Goal: Task Accomplishment & Management: Use online tool/utility

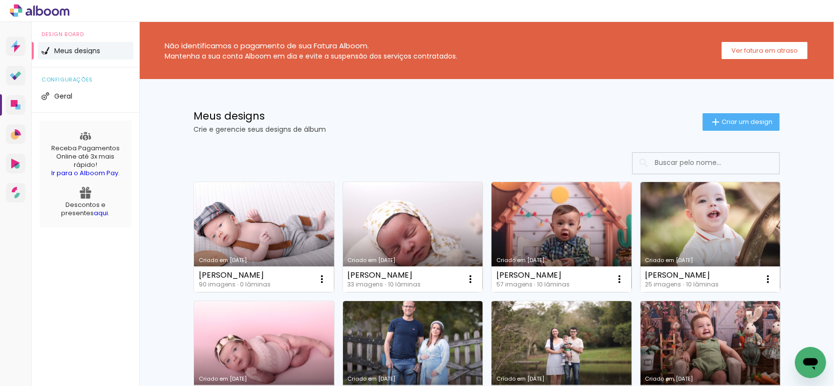
click at [275, 221] on link "Criado em [DATE]" at bounding box center [264, 237] width 140 height 110
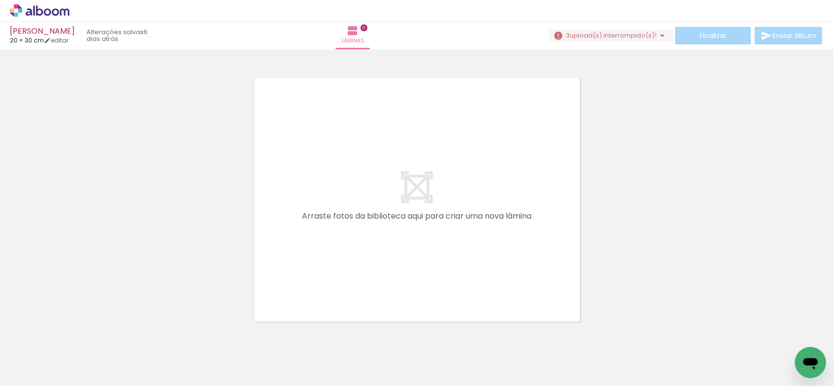
click at [31, 374] on span "Adicionar Fotos" at bounding box center [34, 373] width 29 height 11
click at [0, 0] on input "file" at bounding box center [0, 0] width 0 height 0
click at [652, 33] on span "upload(s) interrompido(s)!" at bounding box center [613, 35] width 87 height 9
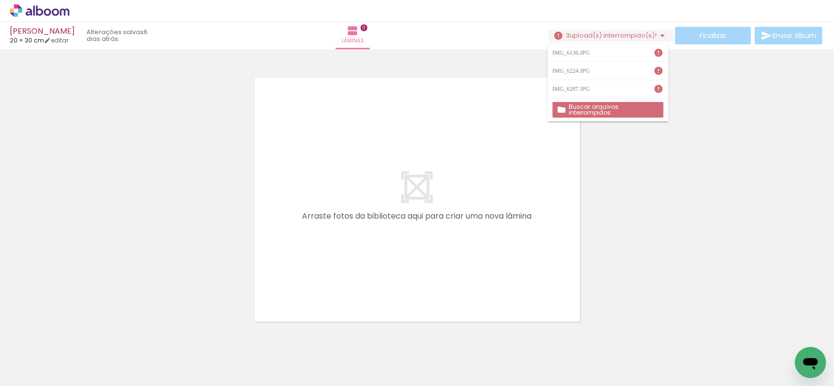
click at [0, 0] on slot "Buscar arquivos interrompidos" at bounding box center [0, 0] width 0 height 0
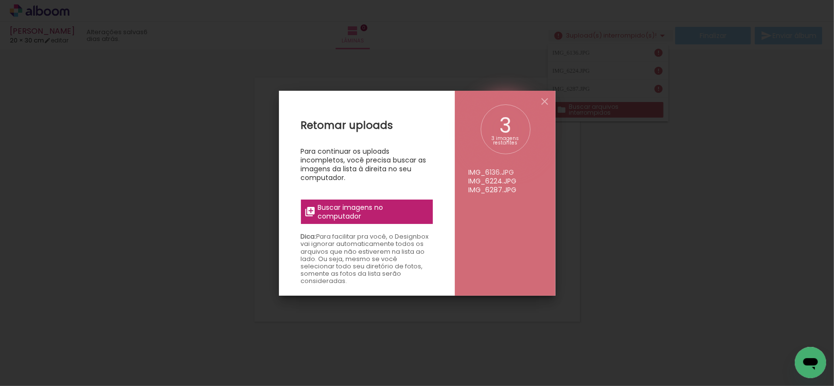
click at [357, 212] on span "Buscar imagens no computador" at bounding box center [371, 212] width 109 height 18
click at [0, 0] on input "file" at bounding box center [0, 0] width 0 height 0
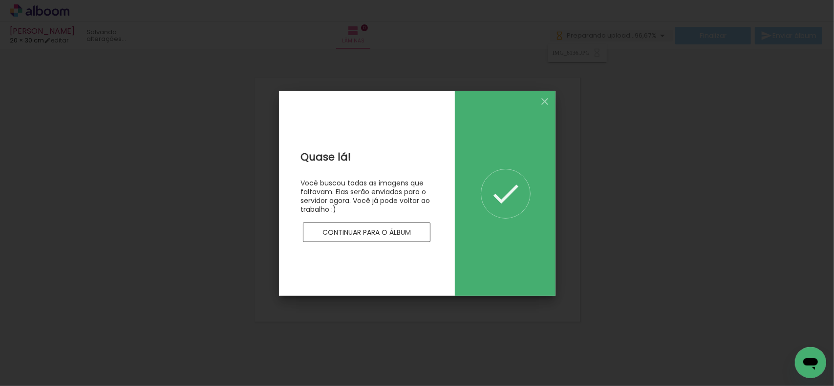
click at [0, 0] on slot "Continuar para o álbum" at bounding box center [0, 0] width 0 height 0
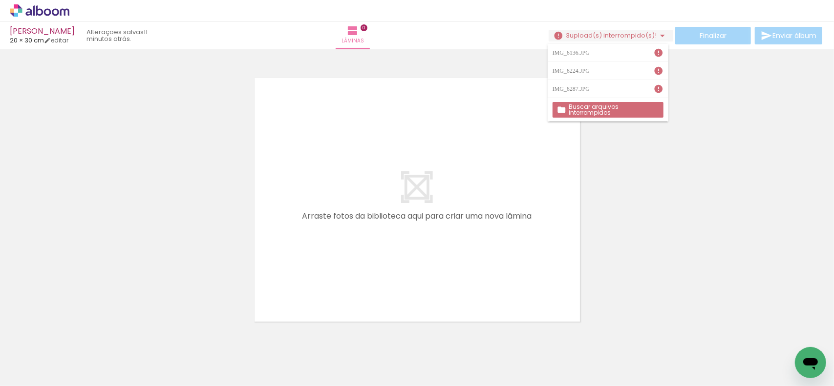
click at [0, 0] on slot "Buscar arquivos interrompidos" at bounding box center [0, 0] width 0 height 0
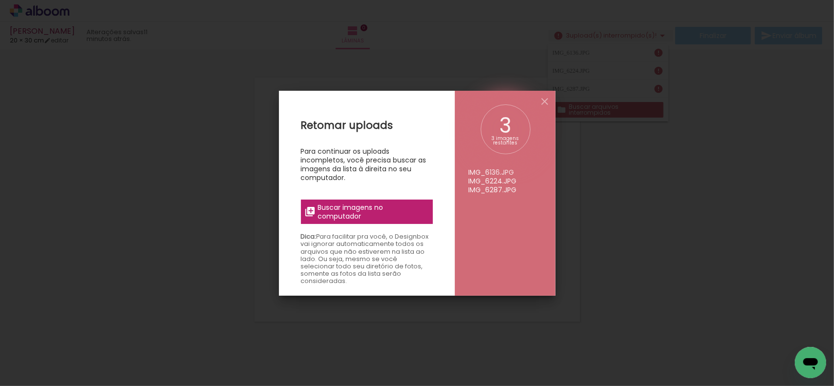
click at [399, 204] on span "Buscar imagens no computador" at bounding box center [371, 212] width 109 height 18
click at [0, 0] on input "file" at bounding box center [0, 0] width 0 height 0
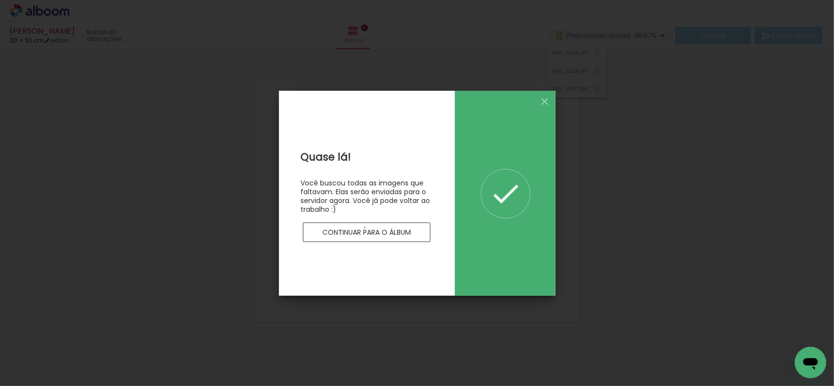
click at [0, 0] on slot "Continuar para o álbum" at bounding box center [0, 0] width 0 height 0
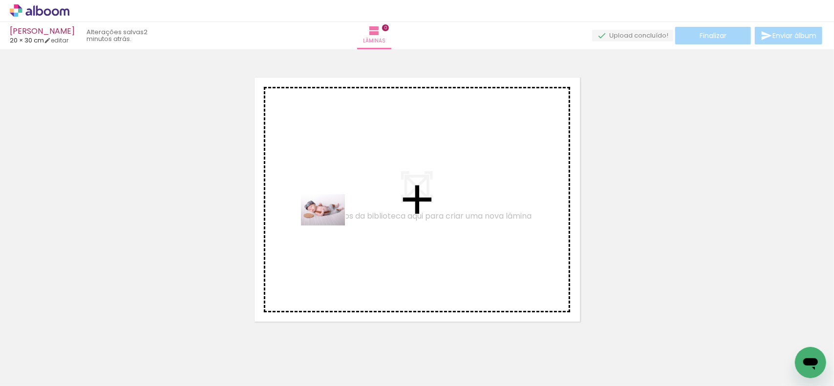
drag, startPoint x: 93, startPoint y: 365, endPoint x: 323, endPoint y: 249, distance: 257.8
click at [340, 212] on quentale-workspace at bounding box center [417, 193] width 834 height 386
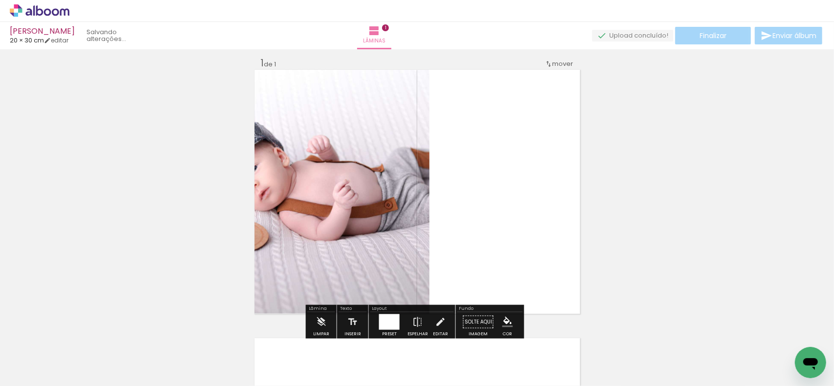
scroll to position [12, 0]
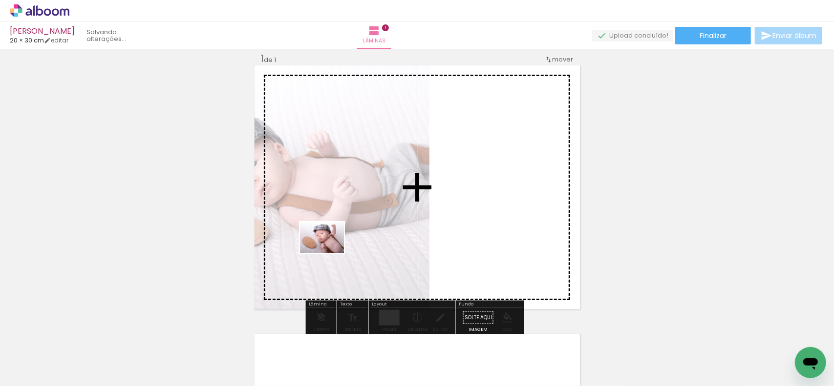
drag, startPoint x: 155, startPoint y: 372, endPoint x: 376, endPoint y: 221, distance: 267.4
click at [387, 214] on quentale-workspace at bounding box center [417, 193] width 834 height 386
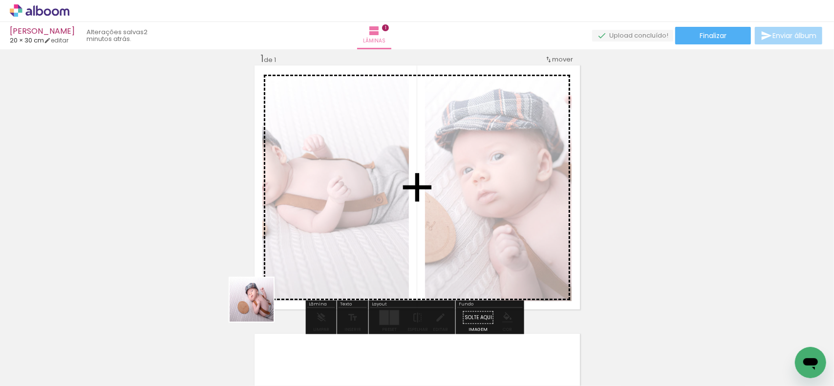
drag, startPoint x: 220, startPoint y: 353, endPoint x: 295, endPoint y: 275, distance: 107.8
click at [295, 275] on quentale-workspace at bounding box center [417, 193] width 834 height 386
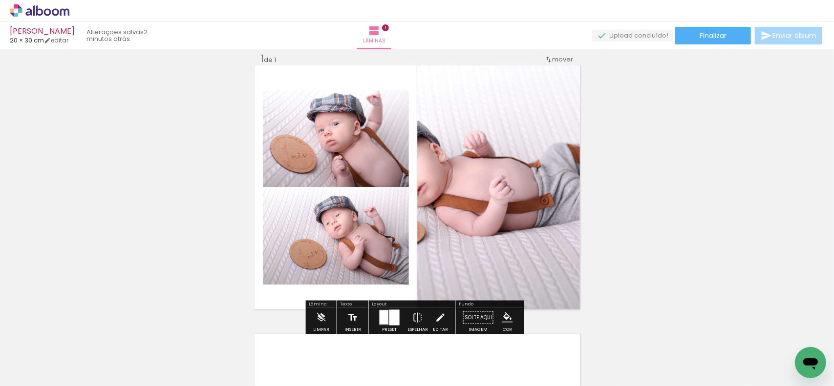
drag, startPoint x: 260, startPoint y: 362, endPoint x: 344, endPoint y: 314, distance: 96.7
click at [377, 264] on quentale-workspace at bounding box center [417, 193] width 834 height 386
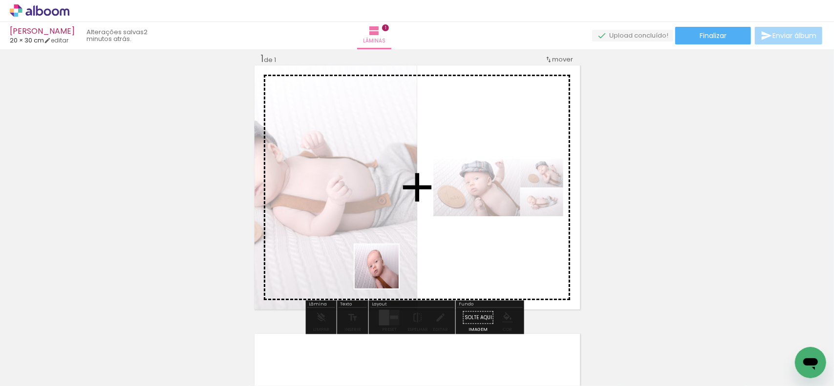
drag, startPoint x: 315, startPoint y: 359, endPoint x: 405, endPoint y: 247, distance: 144.1
click at [405, 247] on quentale-workspace at bounding box center [417, 193] width 834 height 386
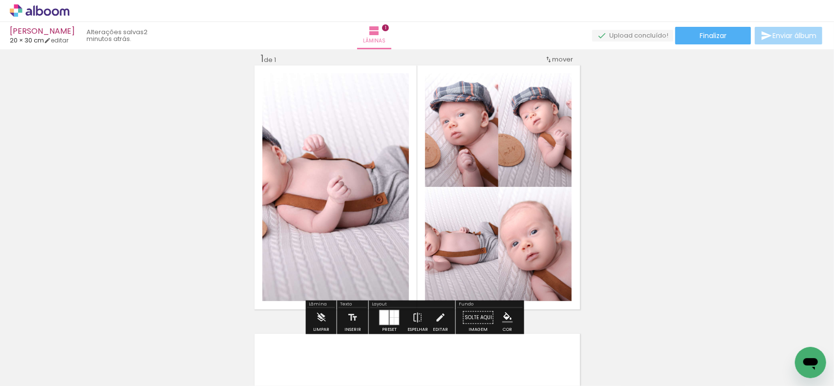
click at [390, 316] on div at bounding box center [392, 314] width 4 height 7
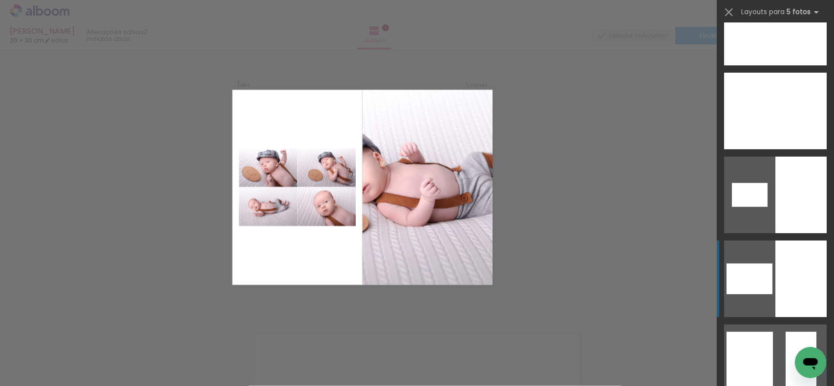
scroll to position [440, 0]
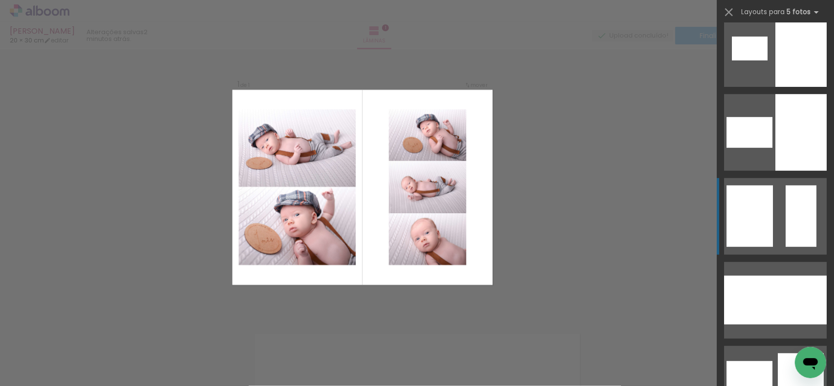
click at [785, 239] on div at bounding box center [800, 237] width 31 height 21
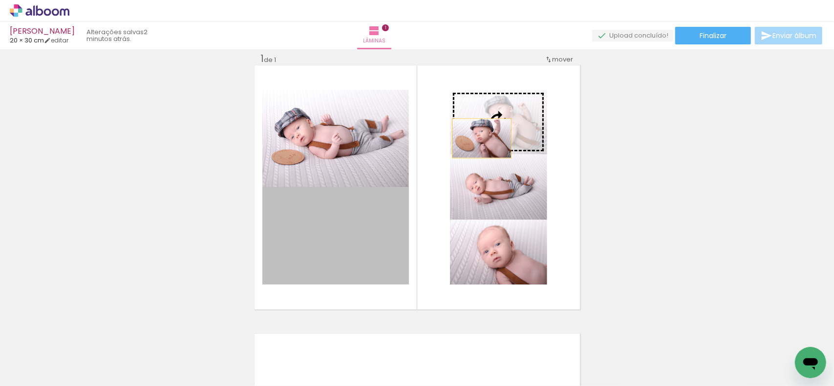
drag, startPoint x: 328, startPoint y: 243, endPoint x: 479, endPoint y: 138, distance: 183.5
click at [0, 0] on slot at bounding box center [0, 0] width 0 height 0
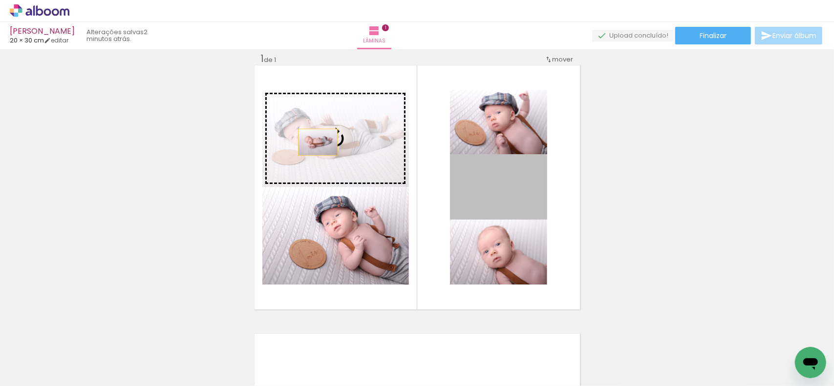
drag, startPoint x: 428, startPoint y: 179, endPoint x: 298, endPoint y: 134, distance: 136.9
click at [0, 0] on slot at bounding box center [0, 0] width 0 height 0
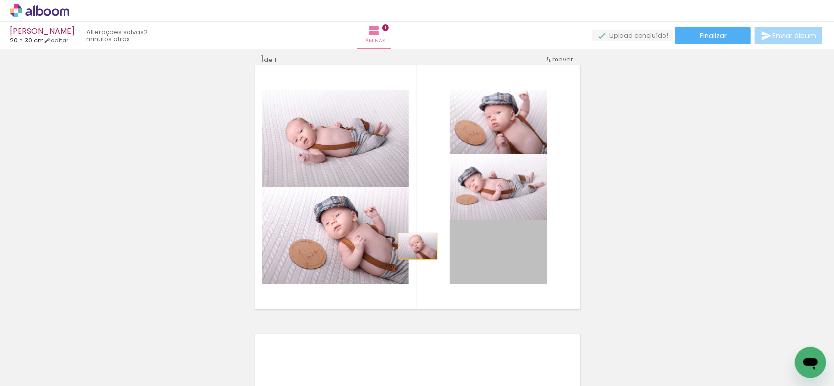
drag, startPoint x: 500, startPoint y: 270, endPoint x: 359, endPoint y: 233, distance: 146.4
click at [0, 0] on slot at bounding box center [0, 0] width 0 height 0
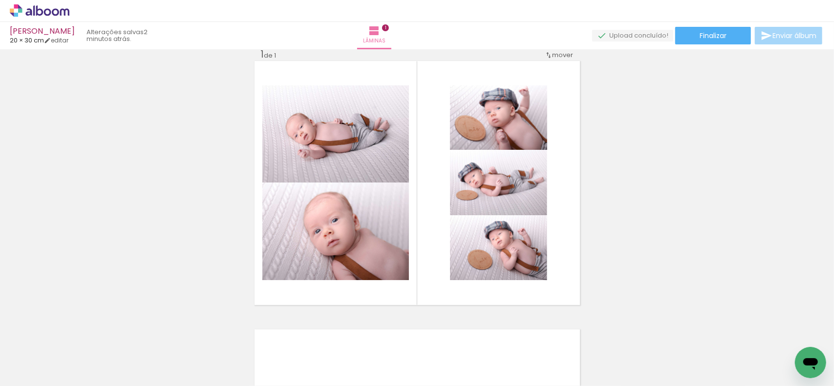
scroll to position [12, 0]
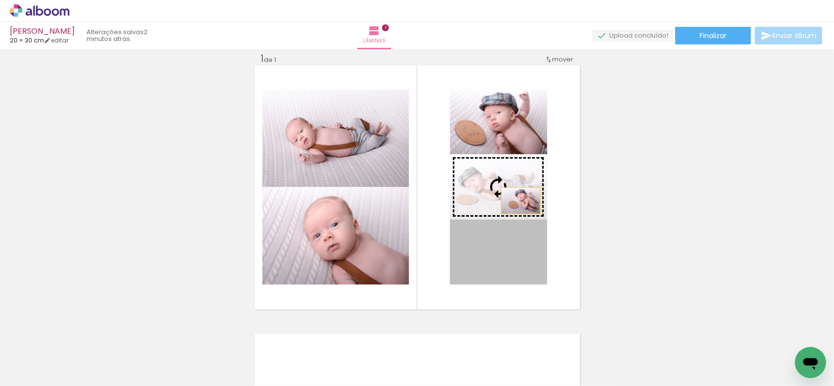
drag, startPoint x: 500, startPoint y: 254, endPoint x: 517, endPoint y: 201, distance: 55.5
click at [0, 0] on slot at bounding box center [0, 0] width 0 height 0
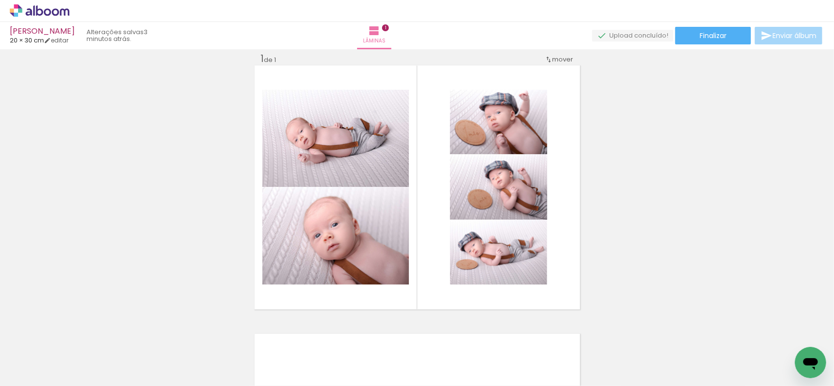
scroll to position [0, 3208]
drag, startPoint x: 349, startPoint y: 351, endPoint x: 351, endPoint y: 272, distance: 79.6
click at [351, 272] on quentale-workspace at bounding box center [417, 193] width 834 height 386
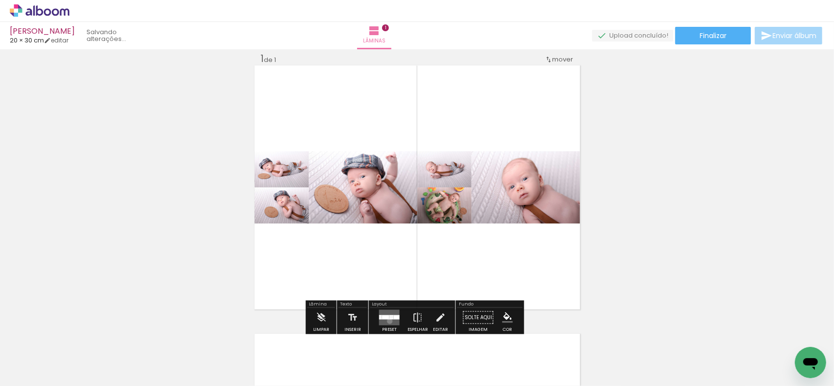
click at [387, 321] on quentale-layouter at bounding box center [389, 318] width 21 height 16
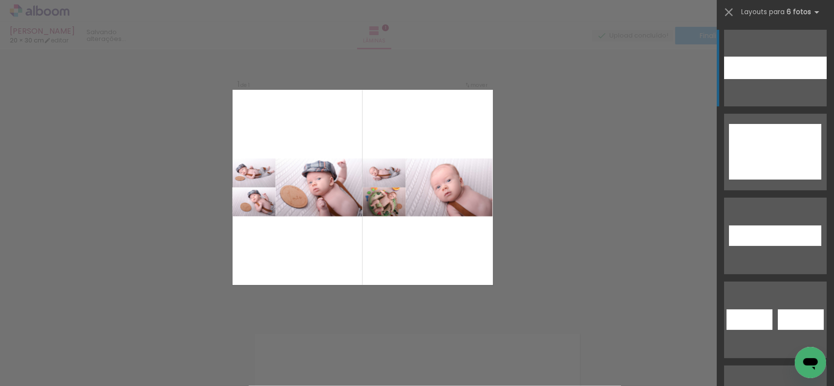
drag, startPoint x: 455, startPoint y: 234, endPoint x: 423, endPoint y: 240, distance: 33.2
click at [423, 240] on quentale-layouter at bounding box center [362, 187] width 260 height 195
drag, startPoint x: 393, startPoint y: 204, endPoint x: 284, endPoint y: 356, distance: 187.3
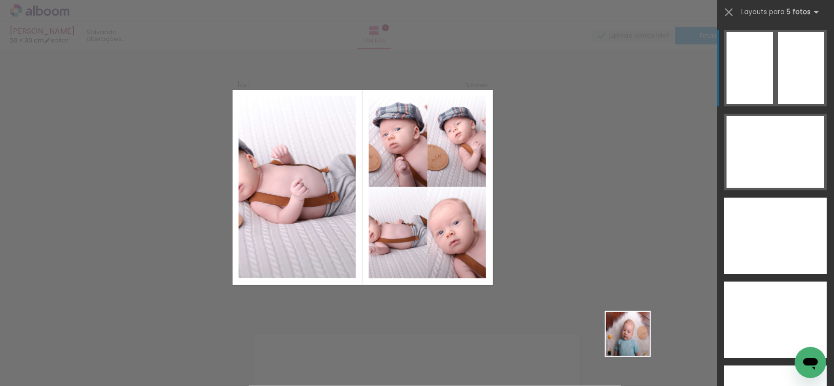
drag, startPoint x: 670, startPoint y: 359, endPoint x: 290, endPoint y: 229, distance: 401.8
click at [290, 229] on quentale-workspace at bounding box center [417, 193] width 834 height 386
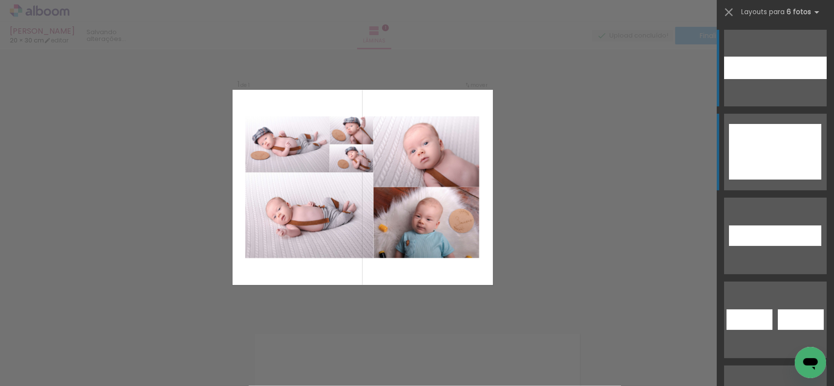
click at [796, 137] on div at bounding box center [801, 138] width 42 height 28
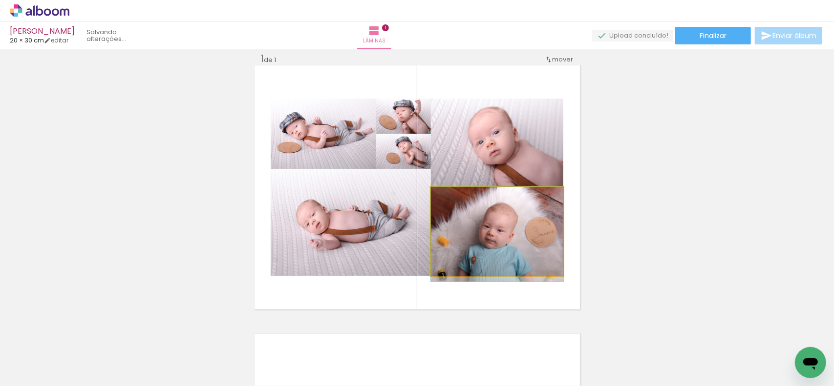
drag, startPoint x: 489, startPoint y: 249, endPoint x: 326, endPoint y: 341, distance: 187.3
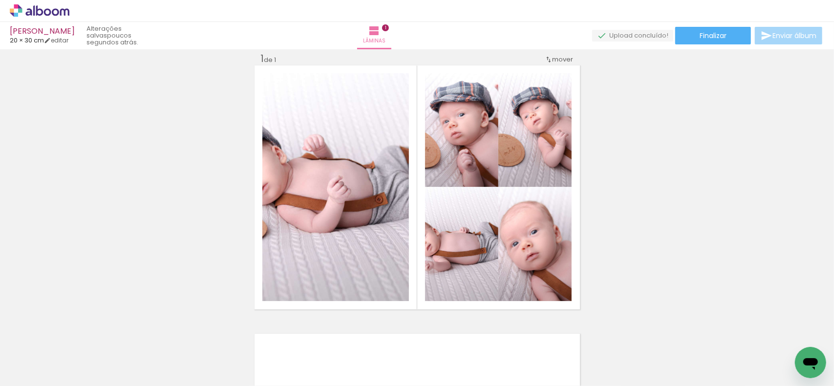
scroll to position [0, 1285]
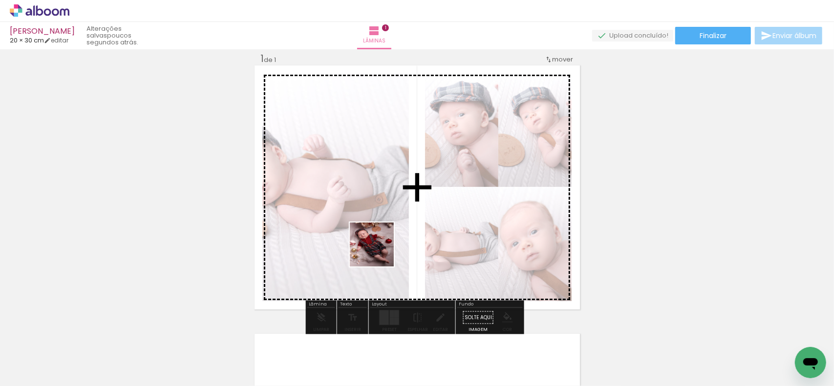
drag, startPoint x: 241, startPoint y: 361, endPoint x: 383, endPoint y: 250, distance: 180.6
click at [383, 250] on quentale-workspace at bounding box center [417, 193] width 834 height 386
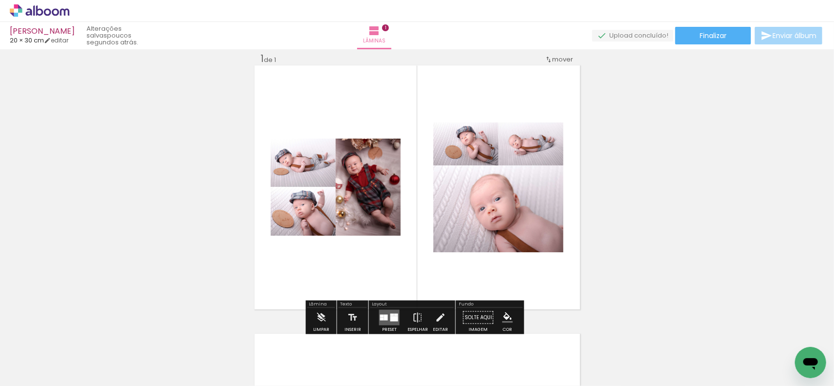
click at [384, 315] on div at bounding box center [386, 318] width 4 height 6
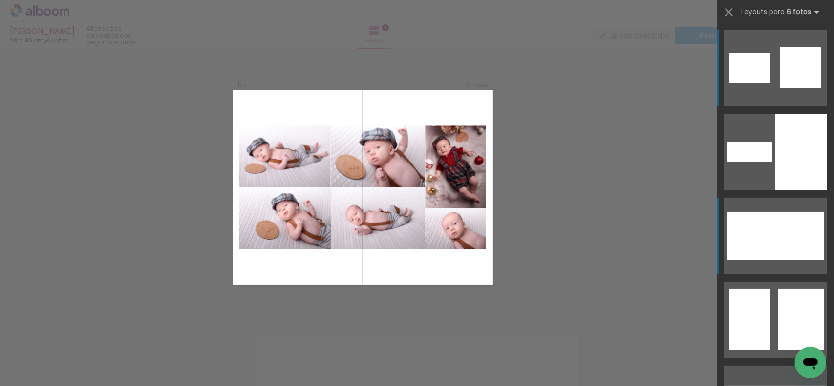
click at [782, 235] on div at bounding box center [781, 224] width 39 height 24
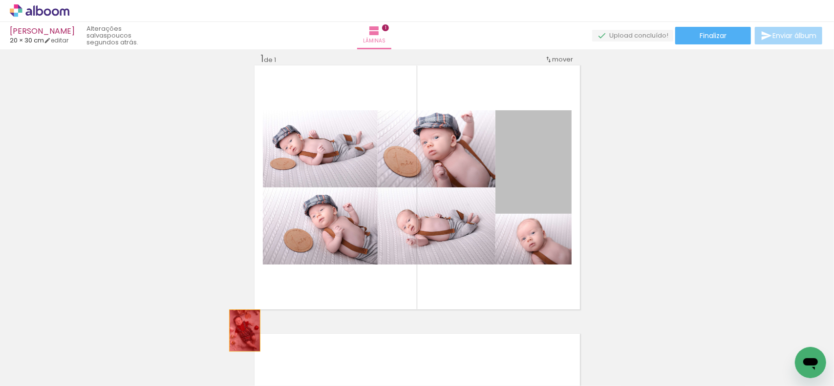
drag, startPoint x: 550, startPoint y: 166, endPoint x: 237, endPoint y: 357, distance: 366.8
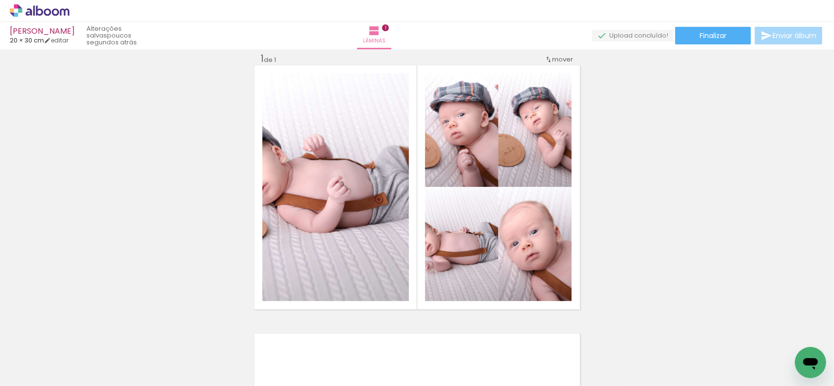
scroll to position [0, 3119]
drag, startPoint x: 553, startPoint y: 361, endPoint x: 525, endPoint y: 279, distance: 87.0
click at [527, 284] on quentale-workspace at bounding box center [417, 193] width 834 height 386
click at [527, 284] on div at bounding box center [535, 244] width 160 height 114
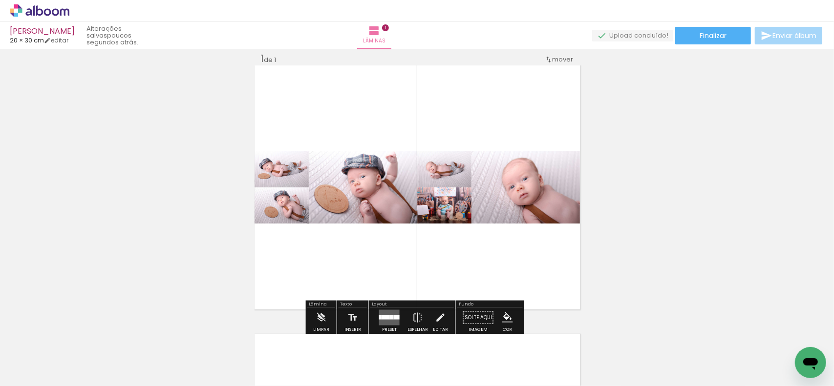
click at [387, 313] on quentale-layouter at bounding box center [389, 318] width 21 height 16
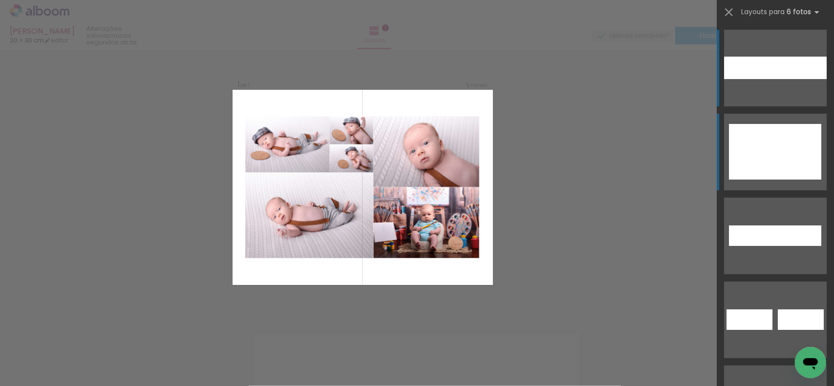
click at [782, 159] on div at bounding box center [801, 166] width 42 height 28
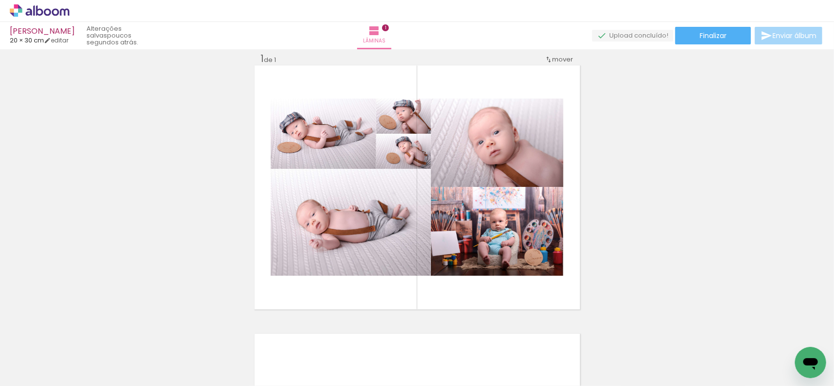
scroll to position [0, 0]
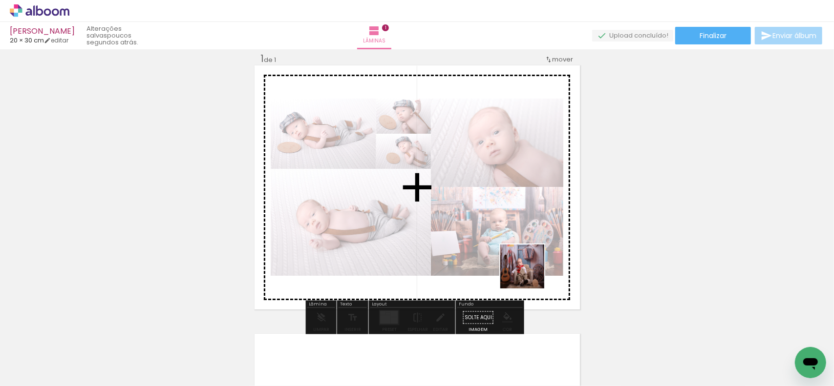
drag, startPoint x: 654, startPoint y: 364, endPoint x: 454, endPoint y: 232, distance: 239.0
click at [454, 232] on quentale-workspace at bounding box center [417, 193] width 834 height 386
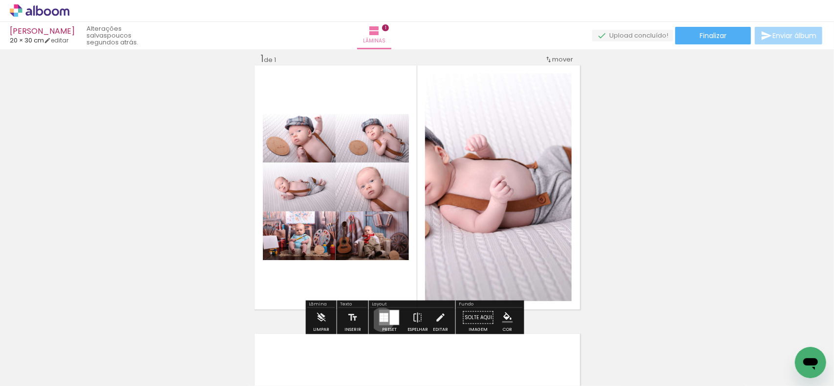
click at [380, 319] on div at bounding box center [382, 320] width 4 height 3
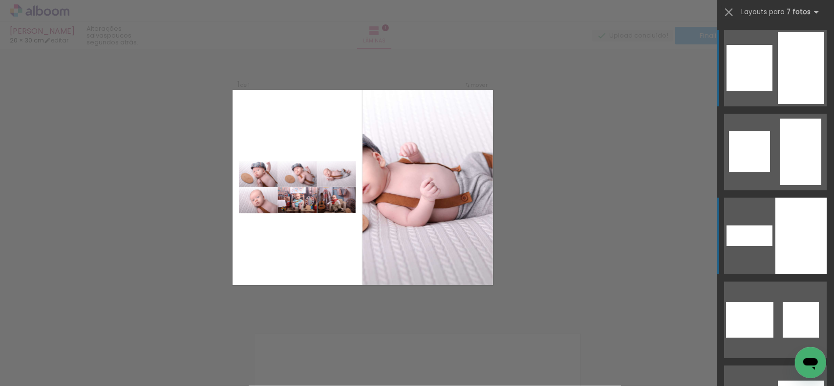
click at [777, 220] on div at bounding box center [800, 236] width 51 height 77
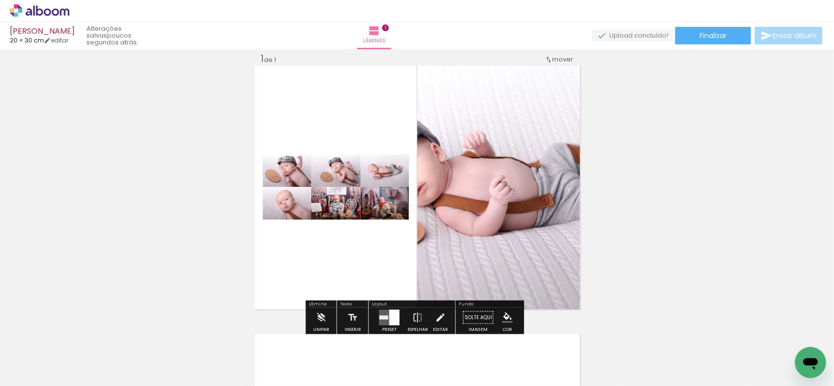
click at [382, 319] on div at bounding box center [383, 319] width 3 height 2
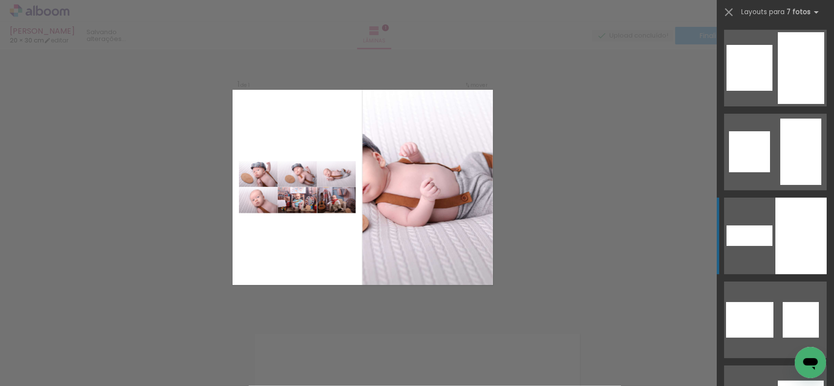
scroll to position [168, 0]
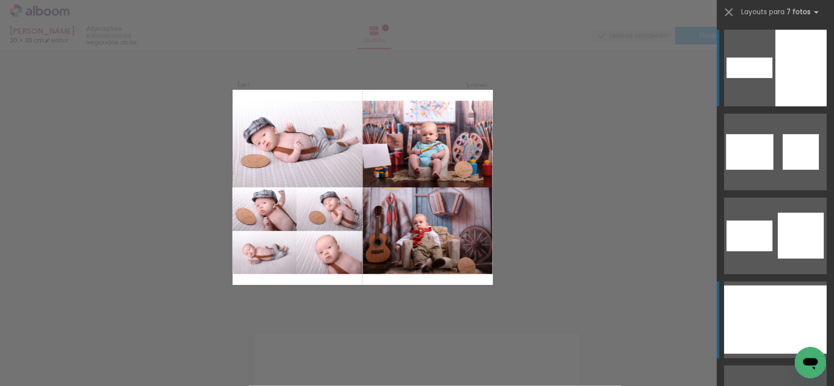
click at [765, 300] on div at bounding box center [749, 303] width 51 height 34
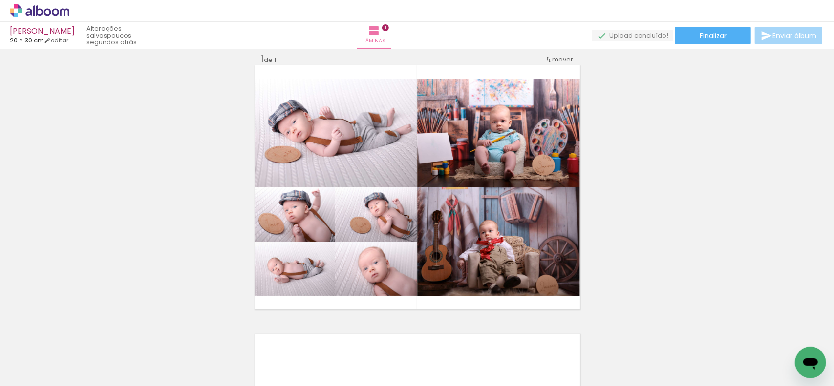
scroll to position [0, 327]
drag, startPoint x: 373, startPoint y: 364, endPoint x: 390, endPoint y: 334, distance: 34.8
click at [390, 285] on quentale-workspace at bounding box center [417, 193] width 834 height 386
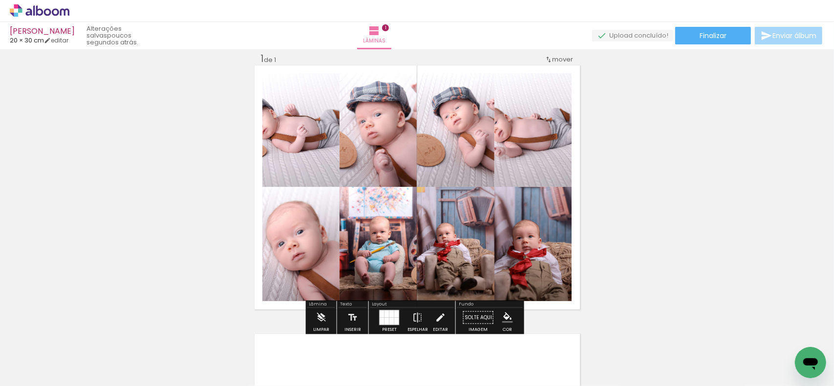
drag, startPoint x: 437, startPoint y: 359, endPoint x: 453, endPoint y: 322, distance: 40.5
click at [445, 273] on quentale-workspace at bounding box center [417, 193] width 834 height 386
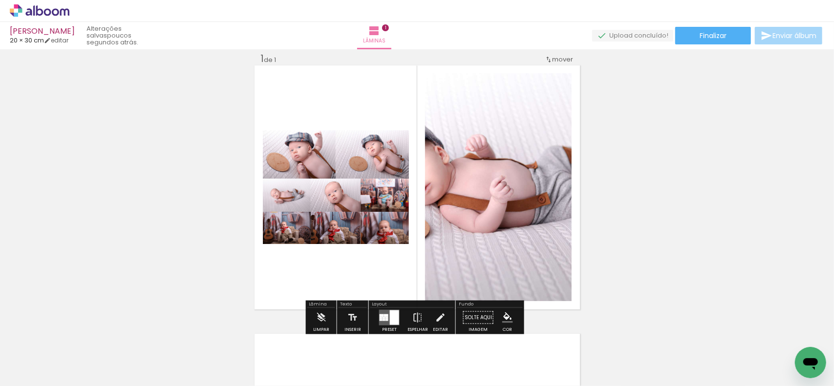
drag, startPoint x: 485, startPoint y: 362, endPoint x: 475, endPoint y: 276, distance: 87.0
click at [475, 276] on quentale-workspace at bounding box center [417, 193] width 834 height 386
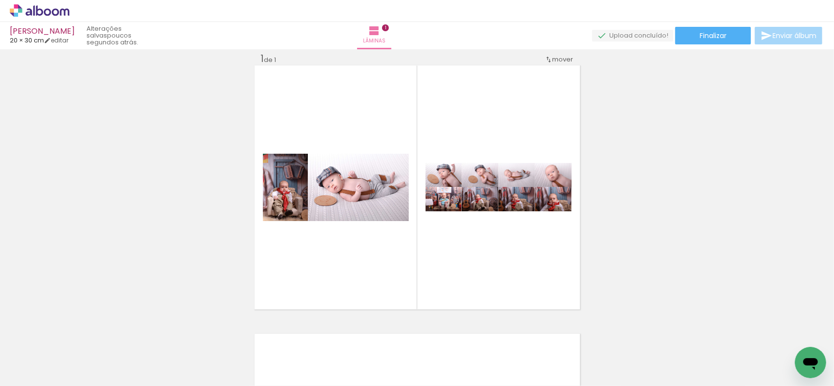
scroll to position [0, 714]
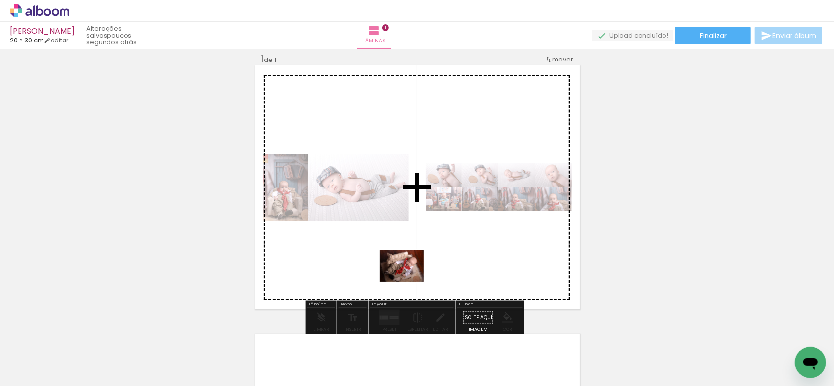
drag, startPoint x: 159, startPoint y: 356, endPoint x: 460, endPoint y: 269, distance: 313.8
click at [460, 269] on quentale-workspace at bounding box center [417, 193] width 834 height 386
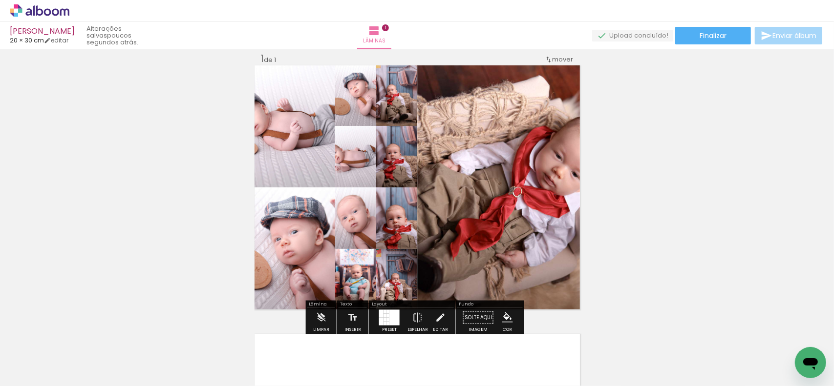
click at [392, 317] on div at bounding box center [394, 318] width 10 height 16
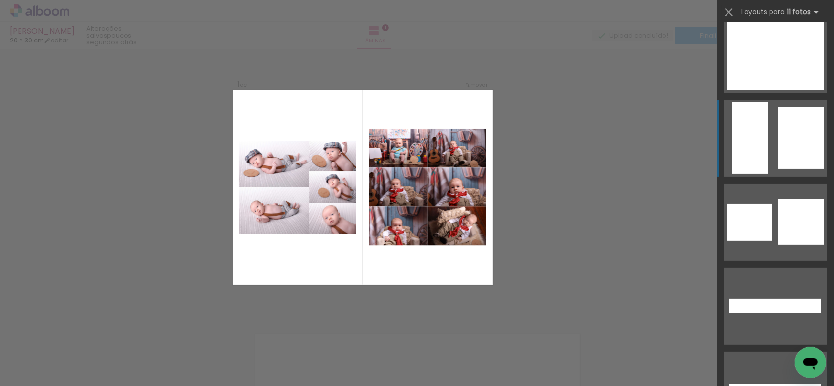
scroll to position [147, 0]
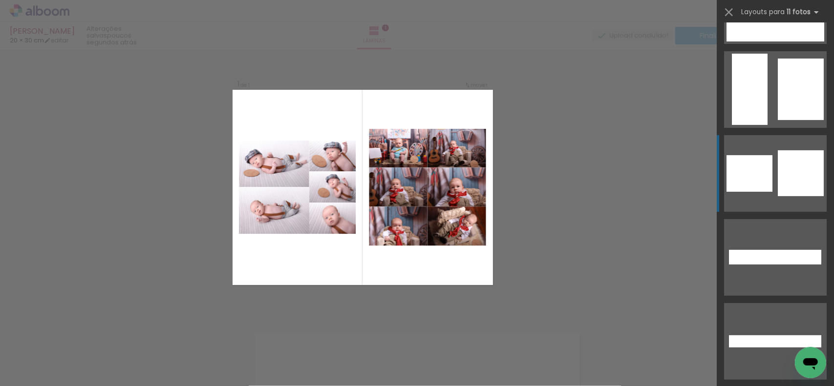
click at [773, 187] on quentale-layouter at bounding box center [775, 173] width 103 height 77
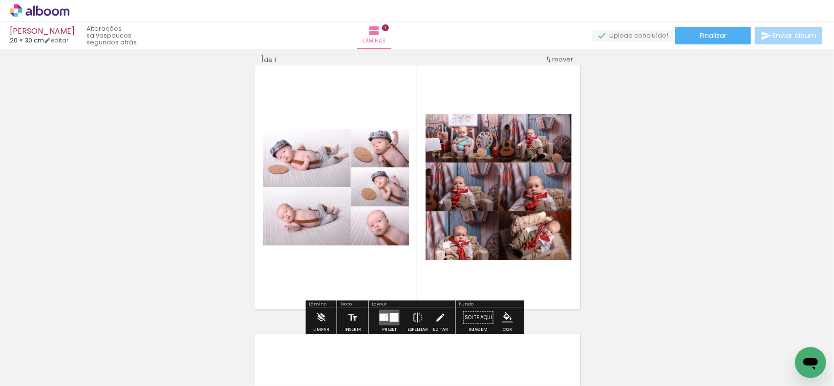
click at [376, 320] on div at bounding box center [389, 318] width 26 height 20
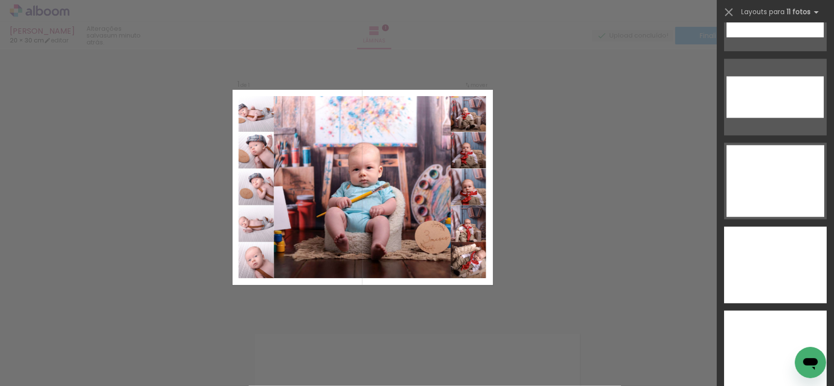
scroll to position [3752, 0]
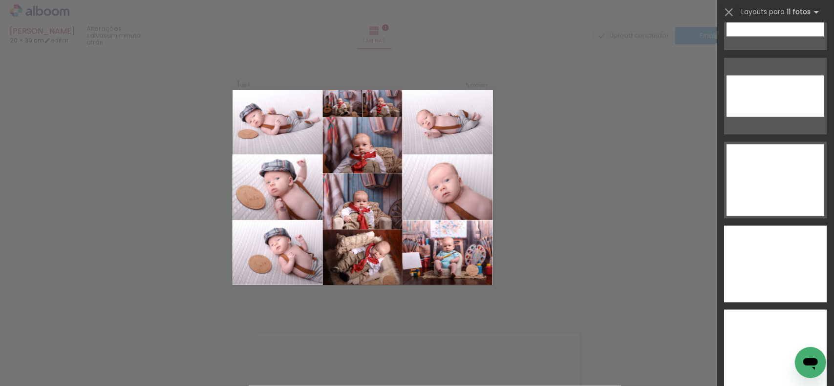
click at [459, 271] on div at bounding box center [447, 252] width 91 height 65
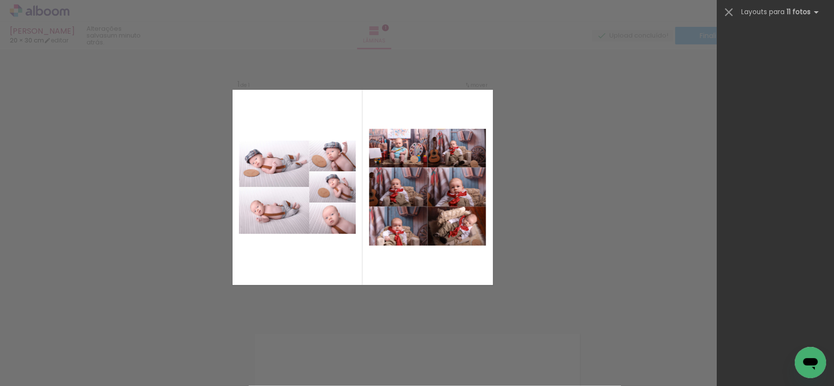
scroll to position [252, 0]
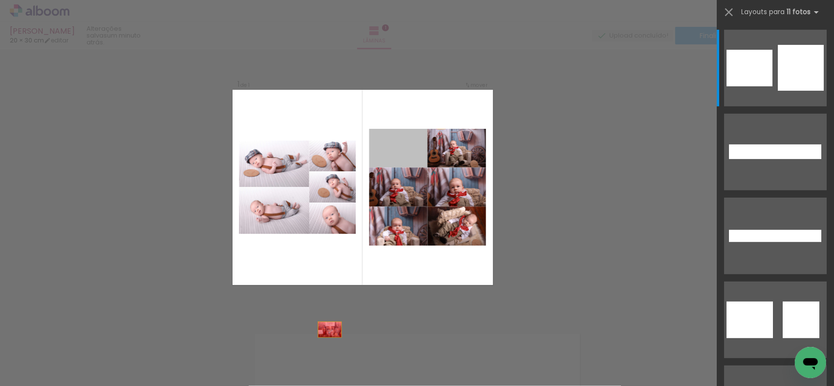
drag, startPoint x: 389, startPoint y: 151, endPoint x: 309, endPoint y: 375, distance: 237.8
click at [309, 375] on quentale-workspace at bounding box center [417, 193] width 834 height 386
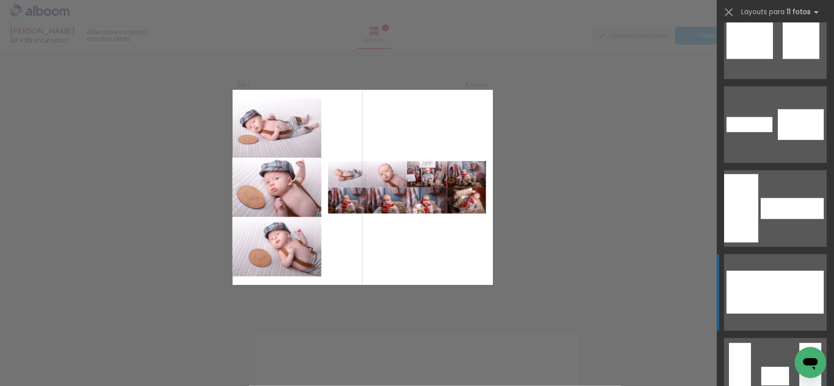
scroll to position [615, 0]
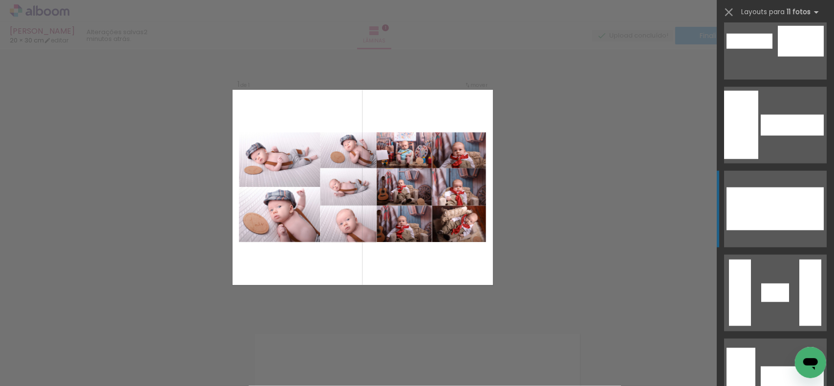
click at [762, 216] on div at bounding box center [769, 209] width 23 height 16
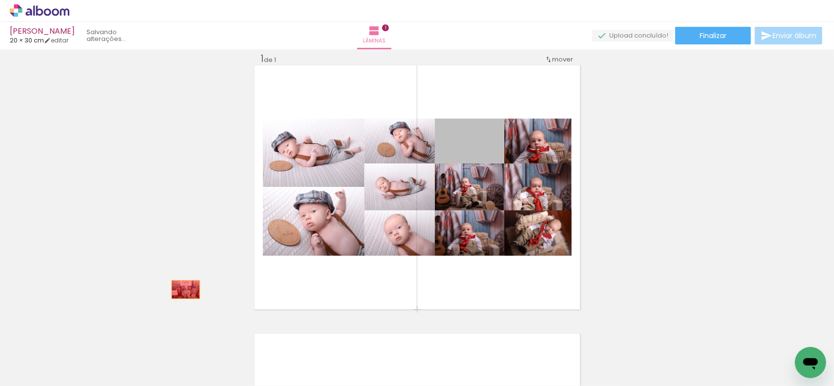
drag, startPoint x: 489, startPoint y: 152, endPoint x: 159, endPoint y: 300, distance: 362.3
click at [160, 299] on div "Inserir lâmina 1 de 1" at bounding box center [417, 310] width 834 height 538
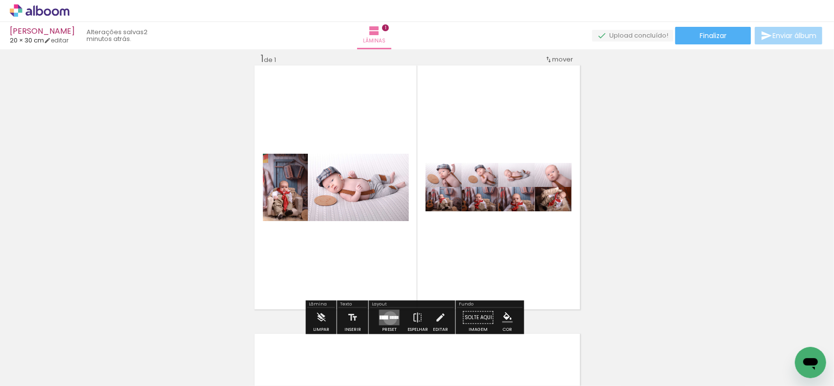
click at [390, 318] on div at bounding box center [390, 318] width 1 height 1
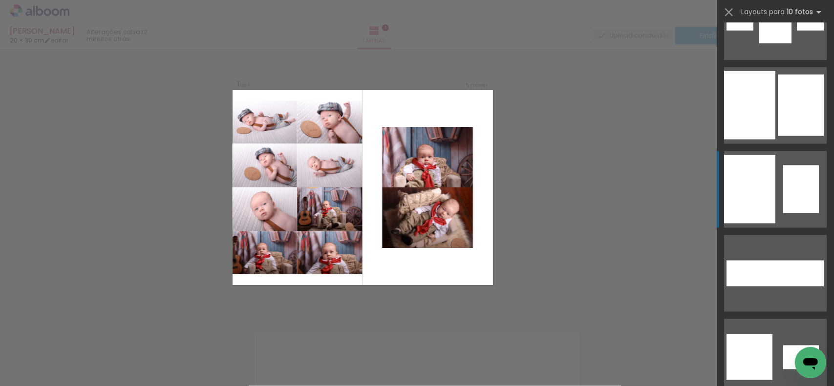
scroll to position [1123, 0]
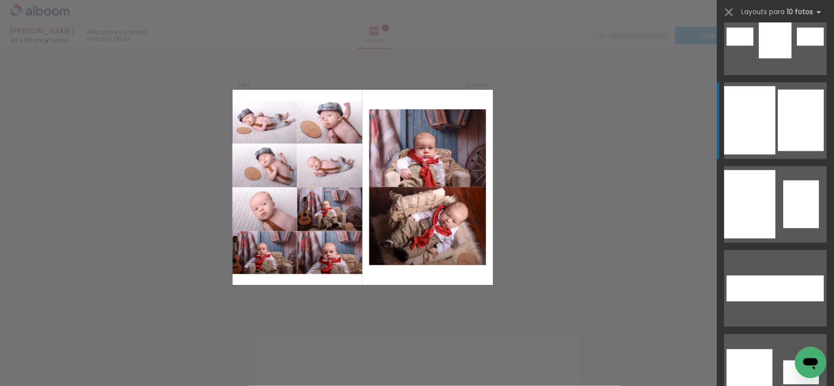
click at [767, 100] on div at bounding box center [762, 94] width 26 height 17
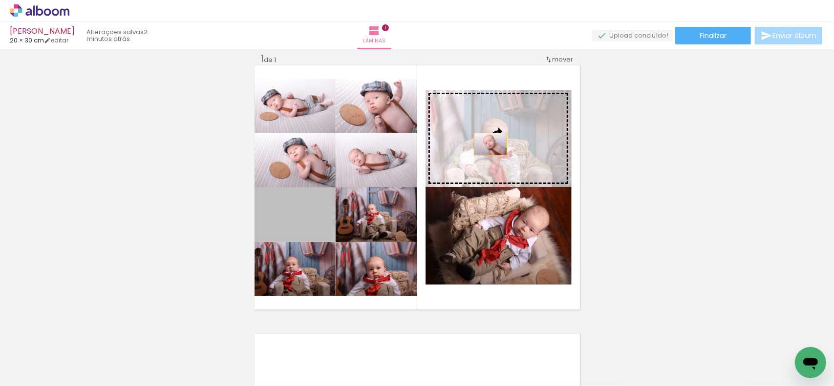
drag, startPoint x: 305, startPoint y: 221, endPoint x: 488, endPoint y: 142, distance: 199.8
click at [0, 0] on slot at bounding box center [0, 0] width 0 height 0
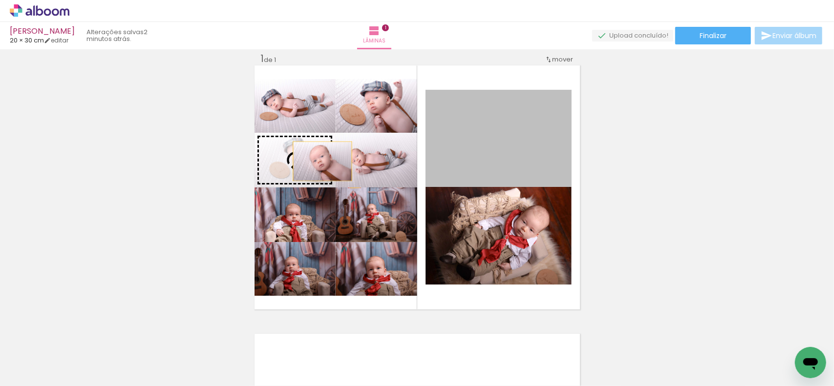
drag, startPoint x: 500, startPoint y: 152, endPoint x: 313, endPoint y: 161, distance: 187.8
click at [0, 0] on slot at bounding box center [0, 0] width 0 height 0
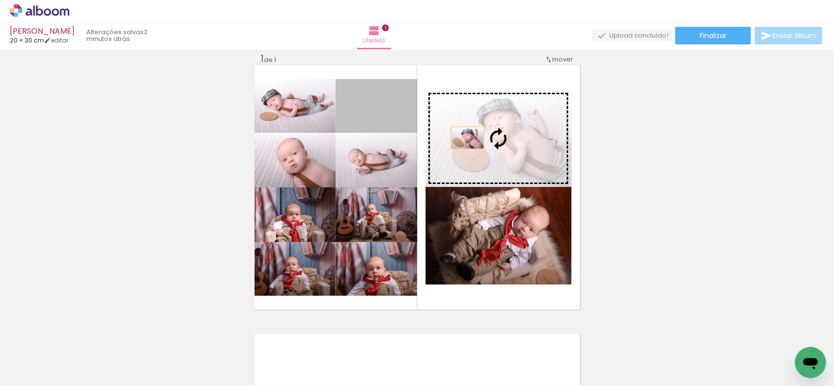
drag, startPoint x: 395, startPoint y: 113, endPoint x: 483, endPoint y: 142, distance: 93.0
click at [0, 0] on slot at bounding box center [0, 0] width 0 height 0
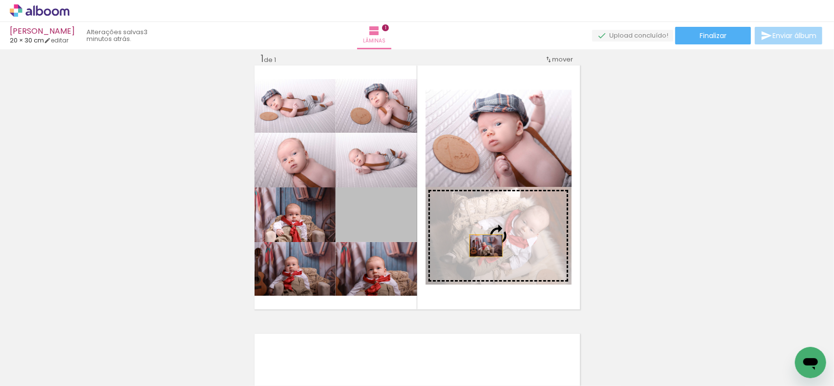
drag, startPoint x: 391, startPoint y: 232, endPoint x: 528, endPoint y: 246, distance: 137.5
click at [0, 0] on slot at bounding box center [0, 0] width 0 height 0
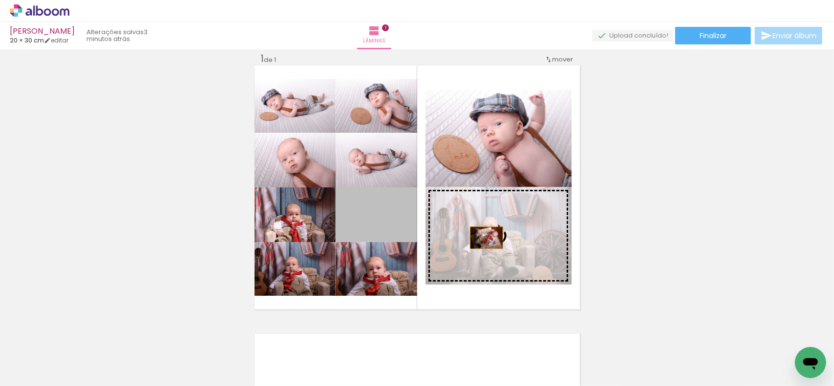
drag, startPoint x: 380, startPoint y: 228, endPoint x: 483, endPoint y: 238, distance: 103.5
click at [0, 0] on slot at bounding box center [0, 0] width 0 height 0
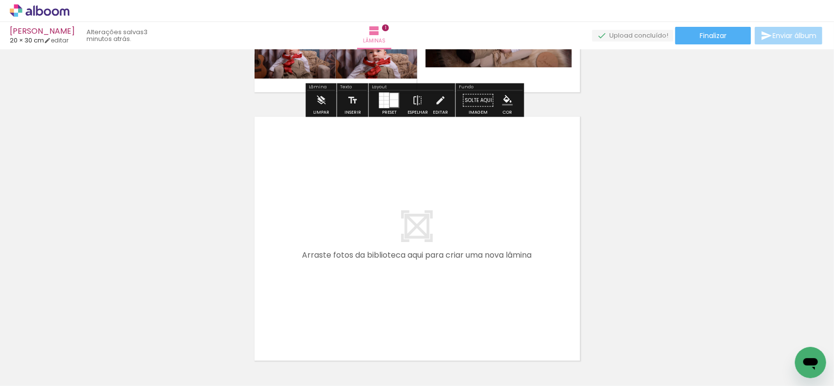
scroll to position [256, 0]
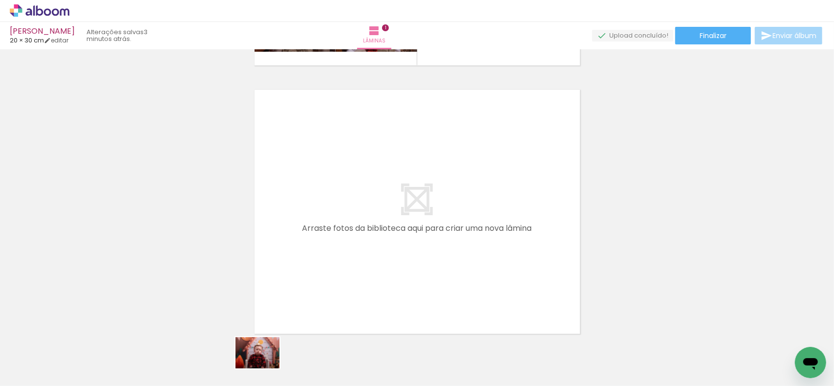
drag, startPoint x: 250, startPoint y: 379, endPoint x: 265, endPoint y: 367, distance: 19.1
click at [265, 367] on quentale-thumb at bounding box center [259, 353] width 55 height 56
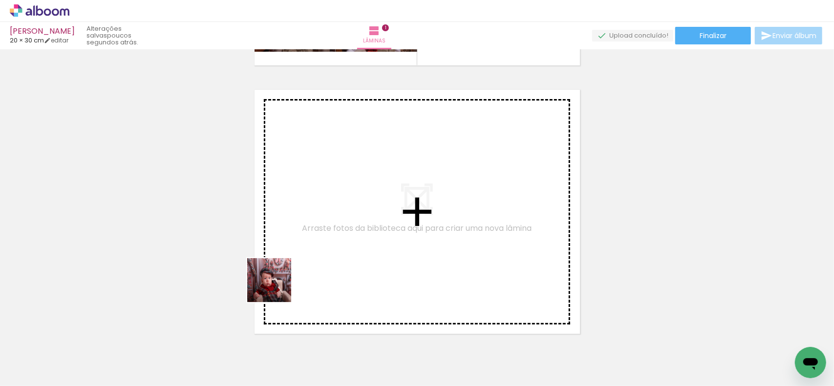
drag, startPoint x: 210, startPoint y: 361, endPoint x: 297, endPoint y: 270, distance: 126.4
click at [297, 270] on quentale-workspace at bounding box center [417, 193] width 834 height 386
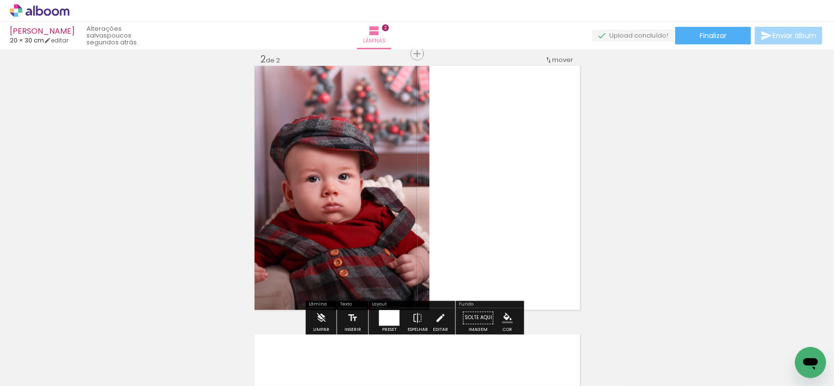
scroll to position [281, 0]
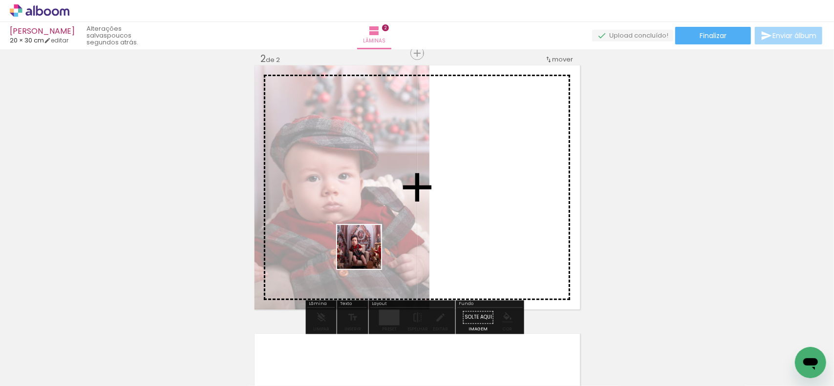
drag, startPoint x: 275, startPoint y: 364, endPoint x: 355, endPoint y: 282, distance: 115.0
click at [367, 254] on quentale-workspace at bounding box center [417, 193] width 834 height 386
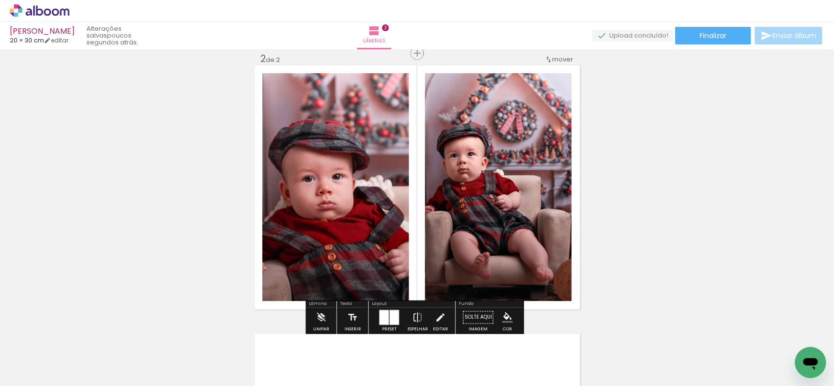
drag, startPoint x: 327, startPoint y: 360, endPoint x: 359, endPoint y: 297, distance: 71.0
click at [359, 297] on quentale-workspace at bounding box center [417, 193] width 834 height 386
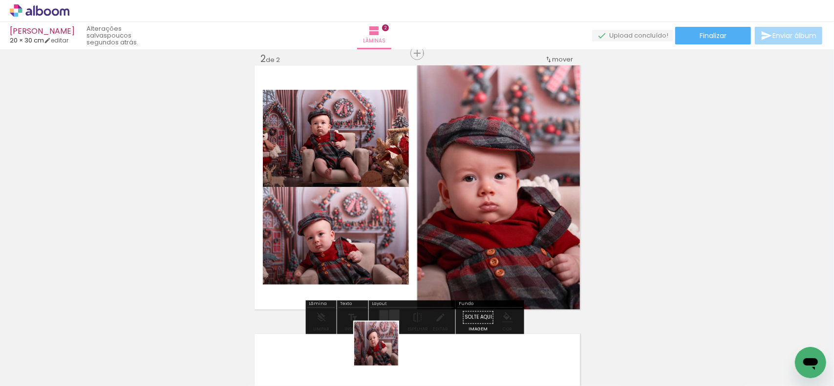
drag, startPoint x: 377, startPoint y: 366, endPoint x: 406, endPoint y: 305, distance: 67.9
click at [399, 285] on quentale-workspace at bounding box center [417, 193] width 834 height 386
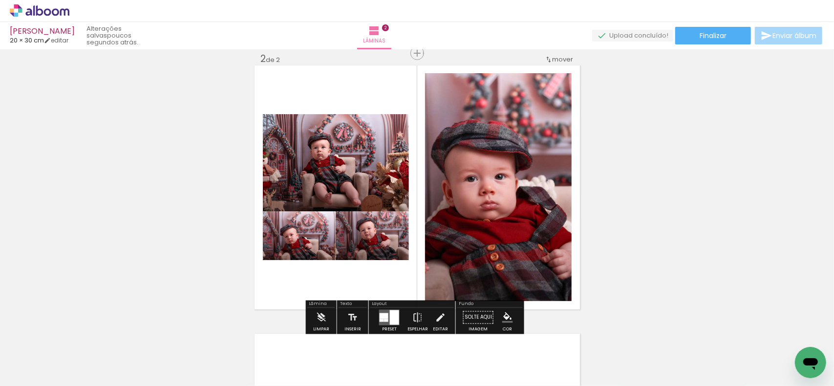
drag, startPoint x: 431, startPoint y: 358, endPoint x: 455, endPoint y: 274, distance: 86.9
click at [455, 274] on quentale-workspace at bounding box center [417, 193] width 834 height 386
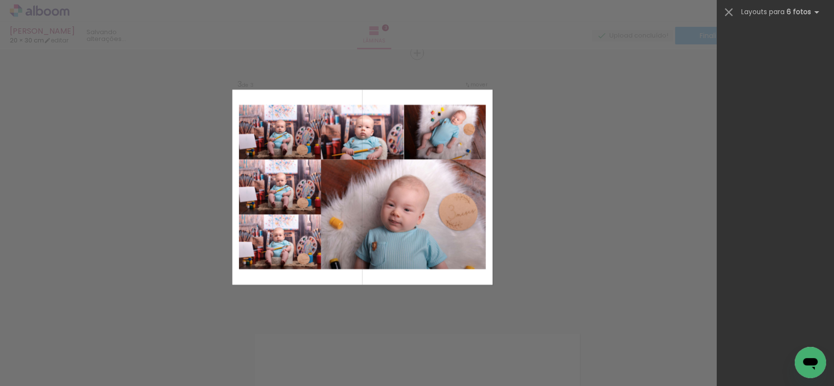
scroll to position [0, 3390]
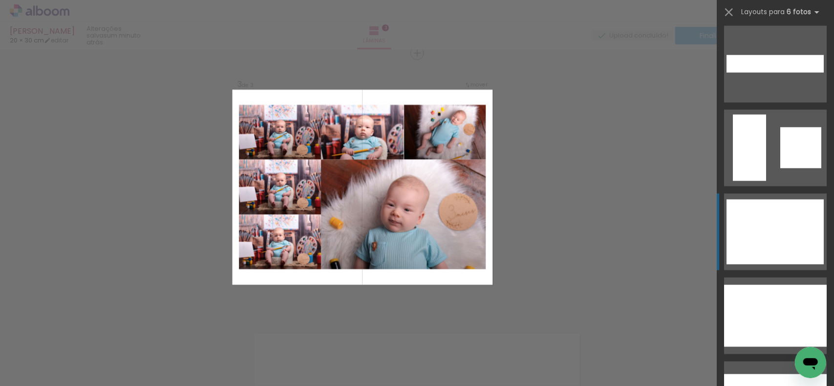
click at [759, 216] on div at bounding box center [775, 210] width 33 height 21
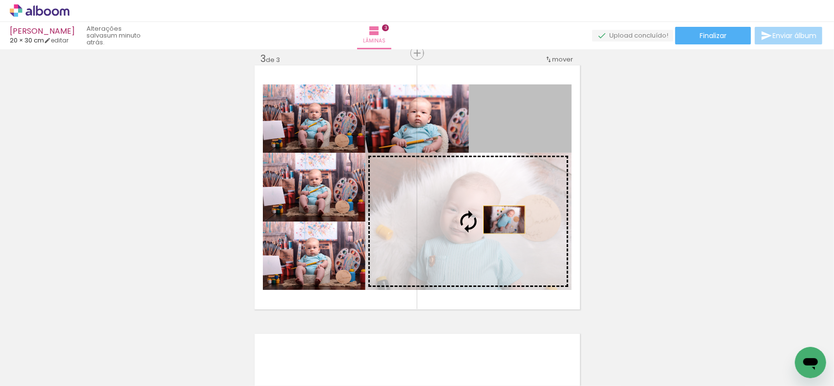
drag, startPoint x: 524, startPoint y: 138, endPoint x: 500, endPoint y: 225, distance: 90.7
click at [0, 0] on slot at bounding box center [0, 0] width 0 height 0
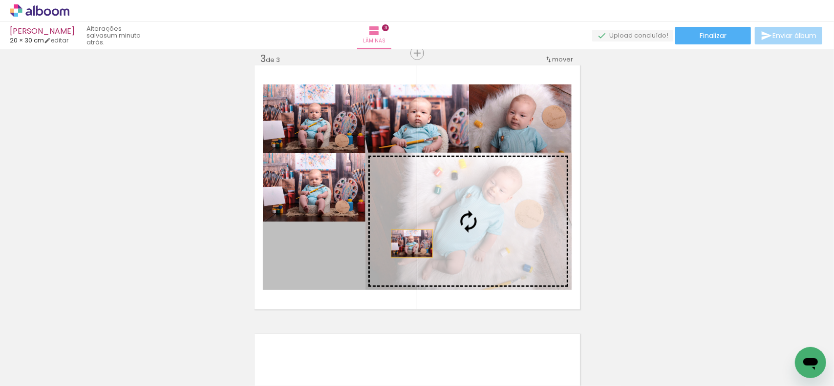
drag, startPoint x: 336, startPoint y: 278, endPoint x: 455, endPoint y: 232, distance: 128.2
click at [0, 0] on slot at bounding box center [0, 0] width 0 height 0
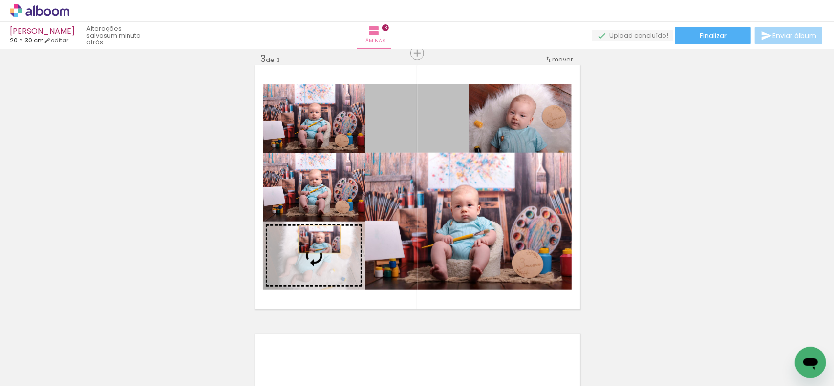
drag, startPoint x: 436, startPoint y: 121, endPoint x: 316, endPoint y: 240, distance: 169.2
click at [0, 0] on slot at bounding box center [0, 0] width 0 height 0
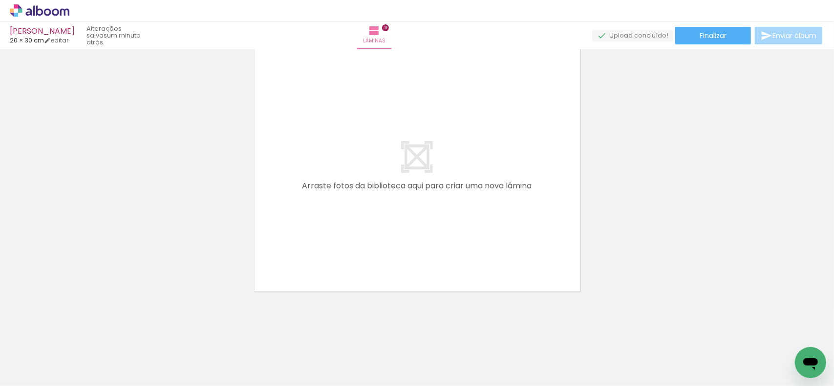
scroll to position [0, 1067]
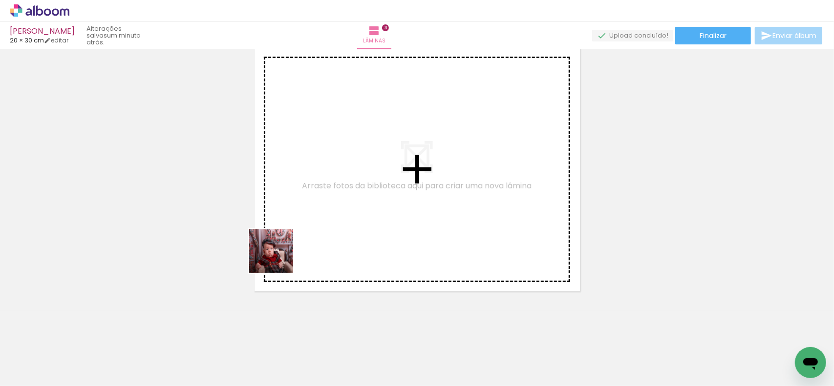
drag, startPoint x: 205, startPoint y: 329, endPoint x: 313, endPoint y: 248, distance: 135.0
click at [316, 233] on quentale-workspace at bounding box center [417, 193] width 834 height 386
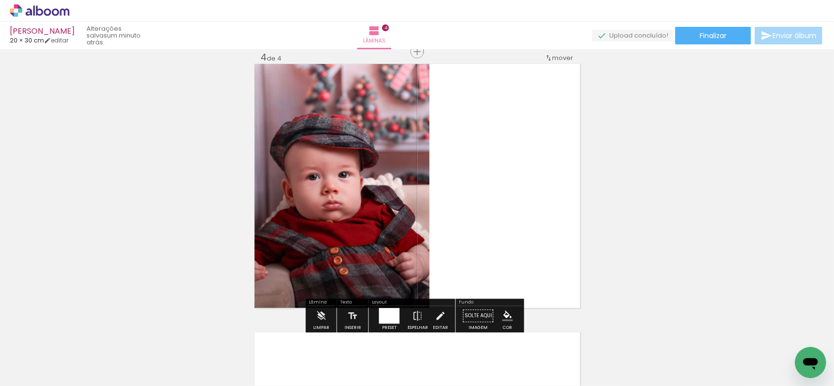
scroll to position [818, 0]
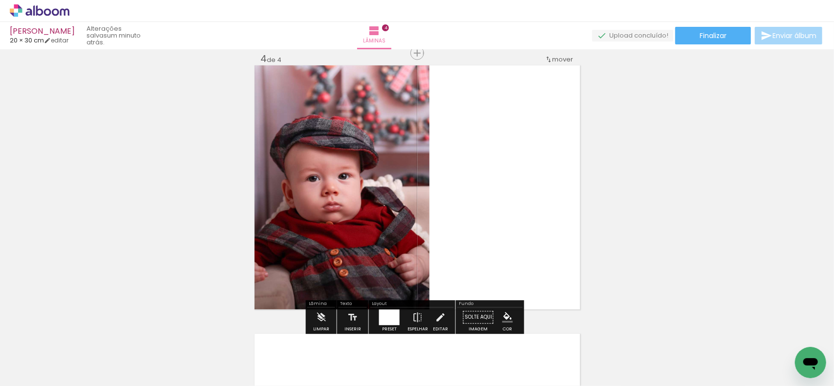
drag, startPoint x: 252, startPoint y: 338, endPoint x: 317, endPoint y: 261, distance: 101.5
click at [317, 261] on quentale-workspace at bounding box center [417, 193] width 834 height 386
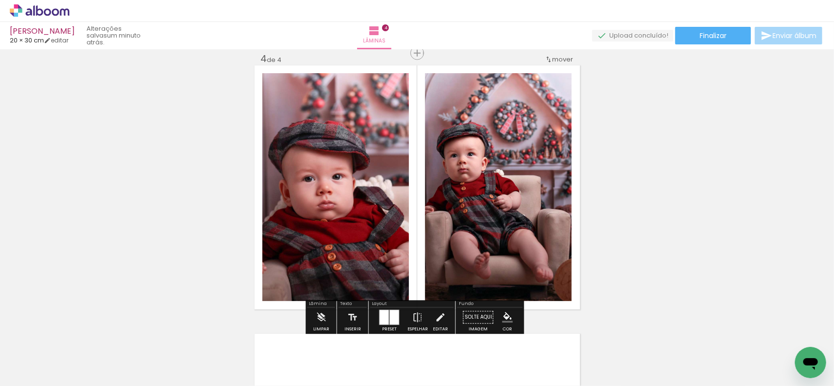
drag, startPoint x: 295, startPoint y: 362, endPoint x: 360, endPoint y: 237, distance: 141.8
click at [360, 237] on quentale-workspace at bounding box center [417, 193] width 834 height 386
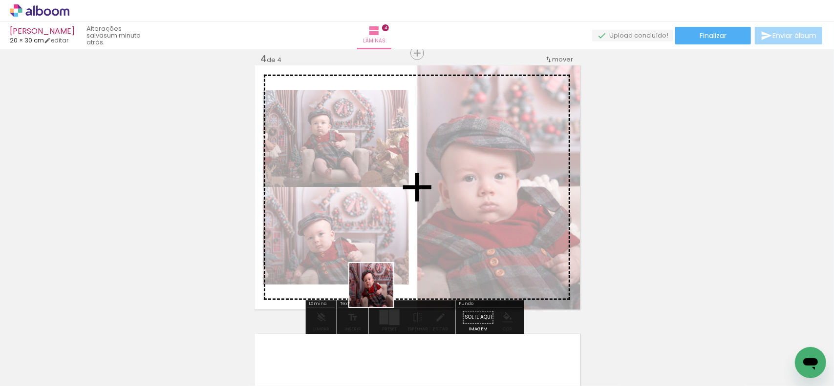
drag, startPoint x: 344, startPoint y: 353, endPoint x: 396, endPoint y: 343, distance: 52.3
click at [389, 265] on quentale-workspace at bounding box center [417, 193] width 834 height 386
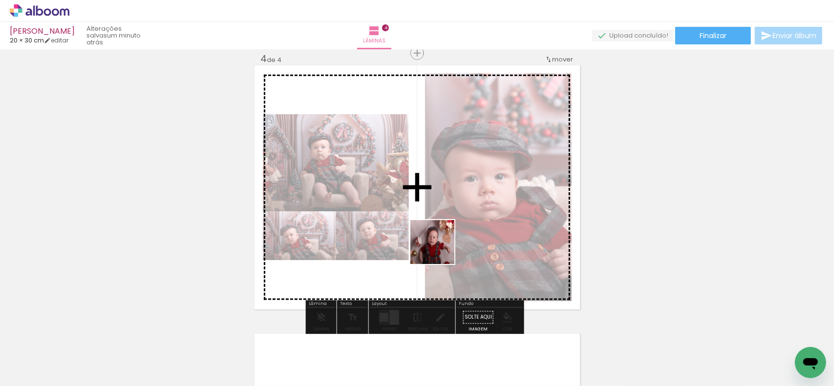
drag, startPoint x: 440, startPoint y: 250, endPoint x: 445, endPoint y: 297, distance: 48.2
click at [447, 221] on quentale-workspace at bounding box center [417, 193] width 834 height 386
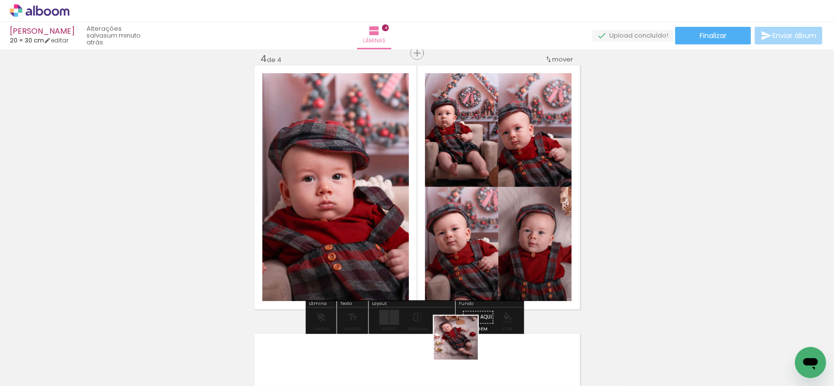
drag, startPoint x: 459, startPoint y: 370, endPoint x: 454, endPoint y: 254, distance: 115.9
click at [454, 254] on quentale-workspace at bounding box center [417, 193] width 834 height 386
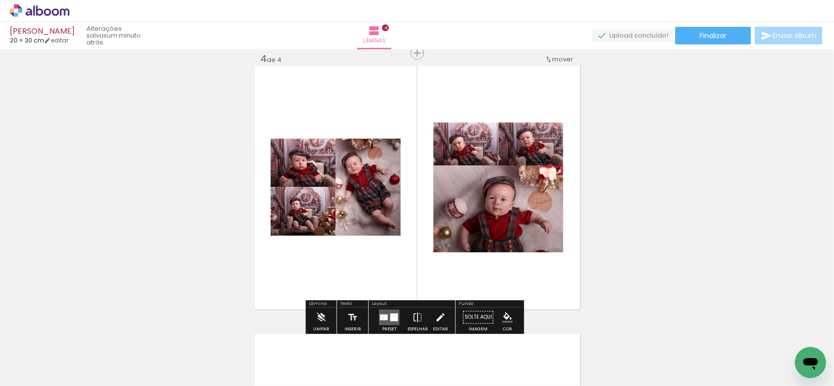
click at [386, 318] on quentale-layouter at bounding box center [389, 318] width 21 height 16
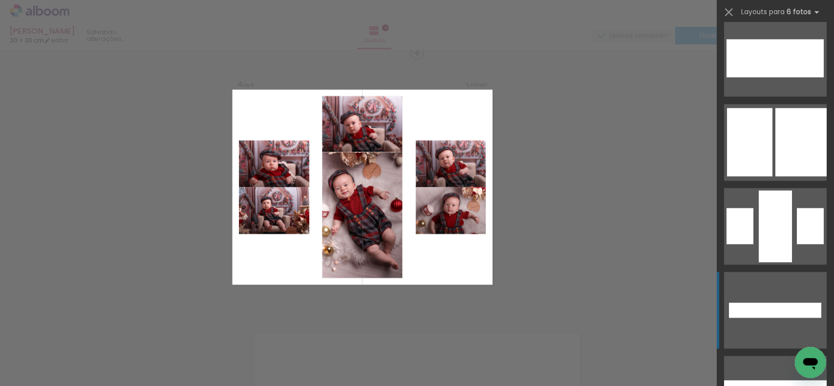
scroll to position [1270, 0]
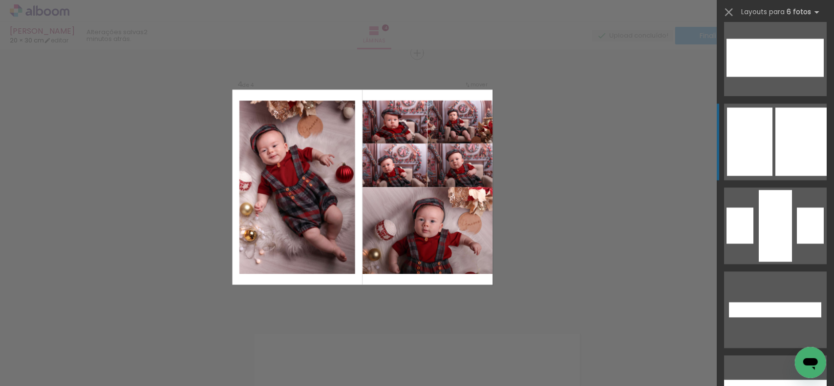
click at [776, 145] on div at bounding box center [800, 159] width 51 height 34
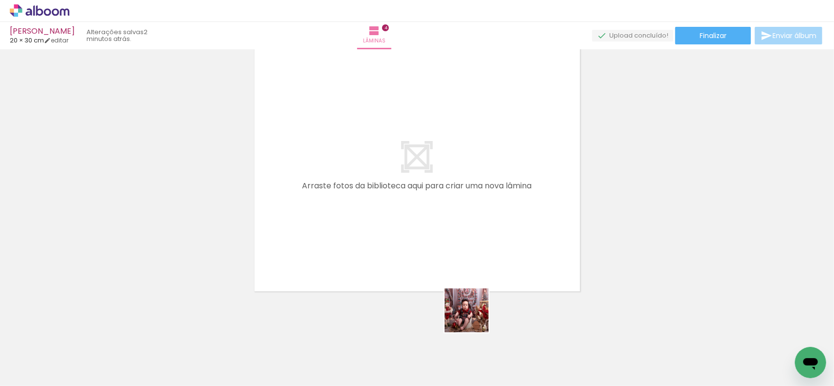
drag, startPoint x: 511, startPoint y: 361, endPoint x: 428, endPoint y: 266, distance: 126.7
click at [397, 223] on quentale-workspace at bounding box center [417, 193] width 834 height 386
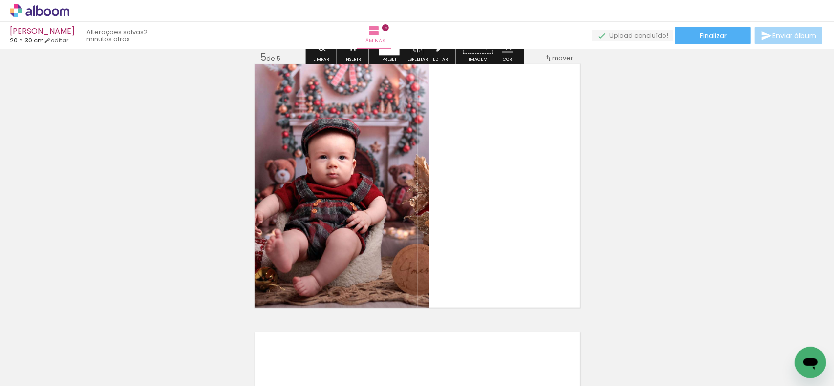
scroll to position [1087, 0]
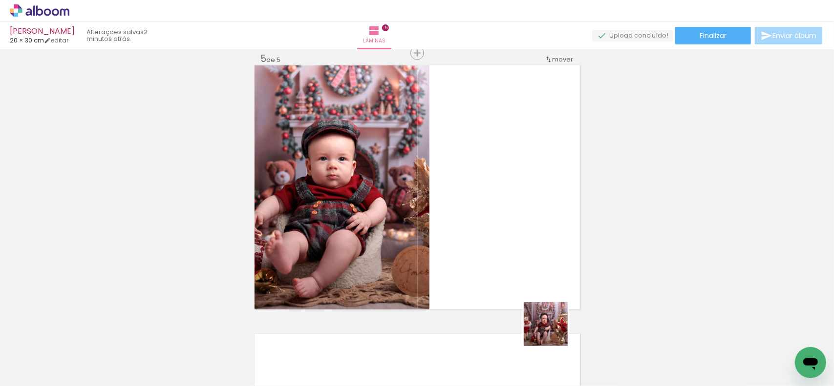
drag, startPoint x: 553, startPoint y: 332, endPoint x: 494, endPoint y: 234, distance: 113.9
click at [494, 234] on quentale-workspace at bounding box center [417, 193] width 834 height 386
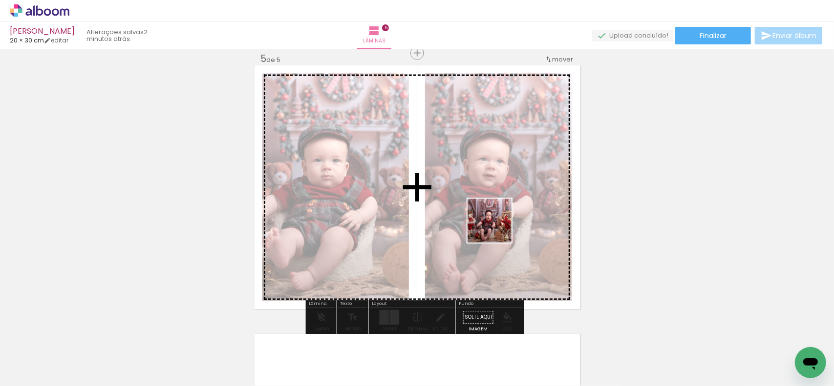
drag, startPoint x: 616, startPoint y: 359, endPoint x: 503, endPoint y: 237, distance: 165.9
click at [496, 227] on quentale-workspace at bounding box center [417, 193] width 834 height 386
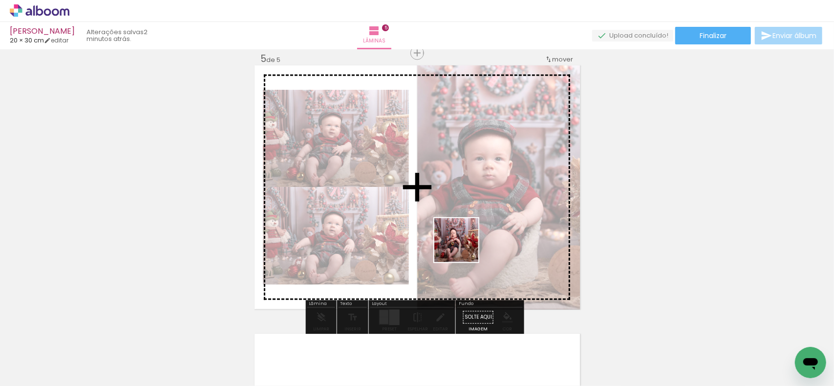
drag, startPoint x: 678, startPoint y: 354, endPoint x: 420, endPoint y: 234, distance: 284.5
click at [420, 234] on quentale-workspace at bounding box center [417, 193] width 834 height 386
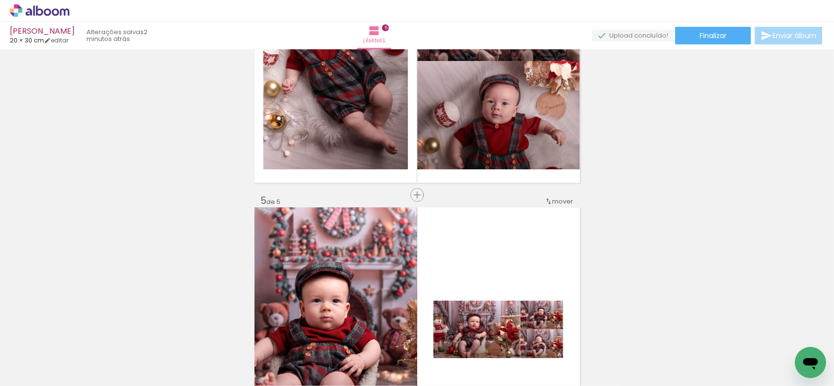
scroll to position [940, 0]
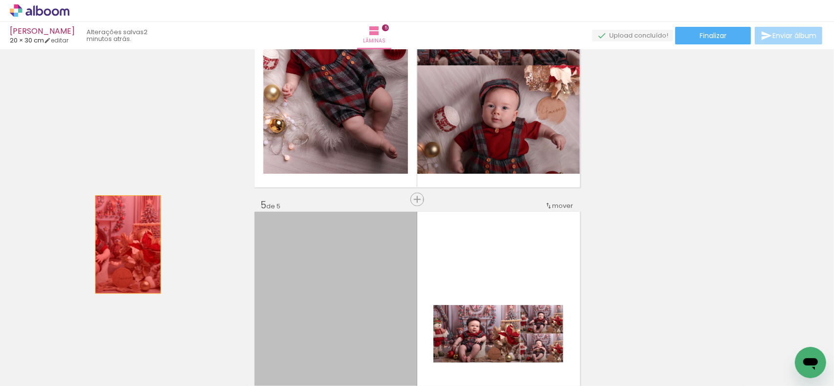
drag, startPoint x: 342, startPoint y: 286, endPoint x: 58, endPoint y: 247, distance: 287.5
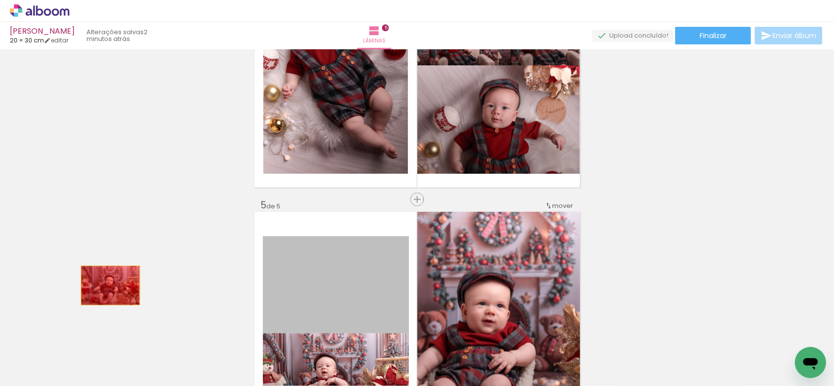
drag, startPoint x: 314, startPoint y: 283, endPoint x: 106, endPoint y: 285, distance: 208.1
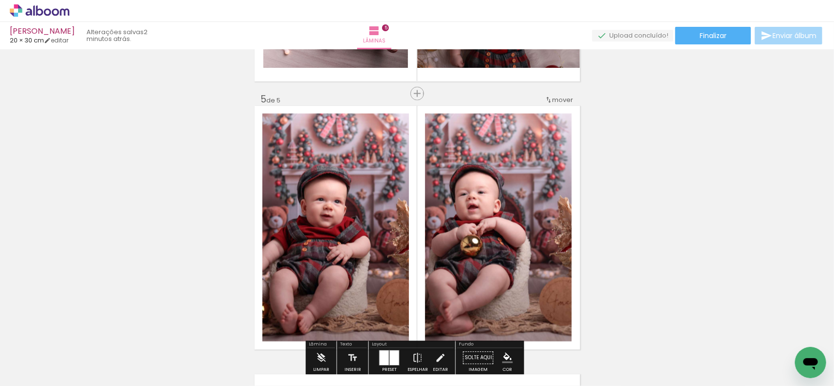
scroll to position [1087, 0]
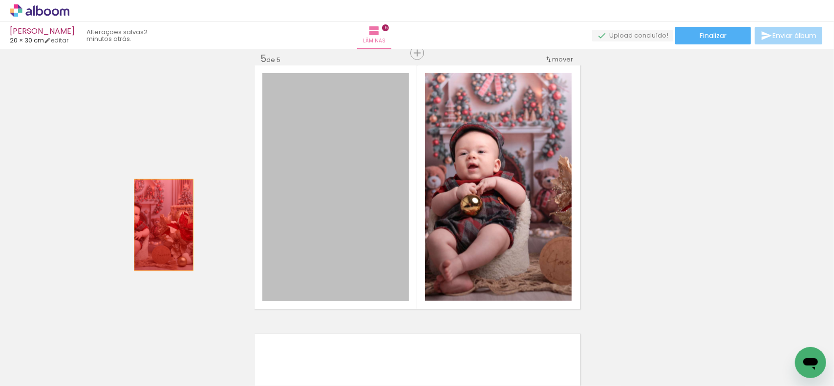
drag, startPoint x: 331, startPoint y: 203, endPoint x: 106, endPoint y: 235, distance: 227.0
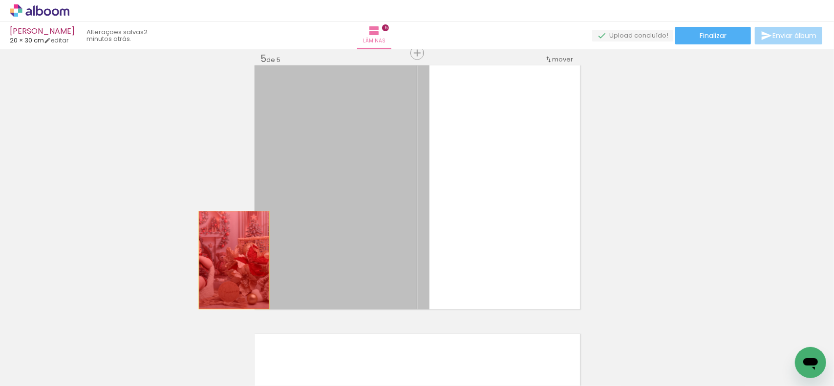
drag, startPoint x: 389, startPoint y: 206, endPoint x: 196, endPoint y: 289, distance: 209.8
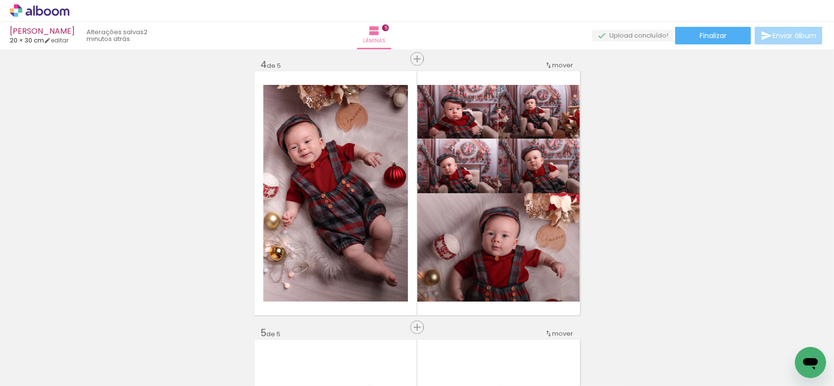
scroll to position [794, 0]
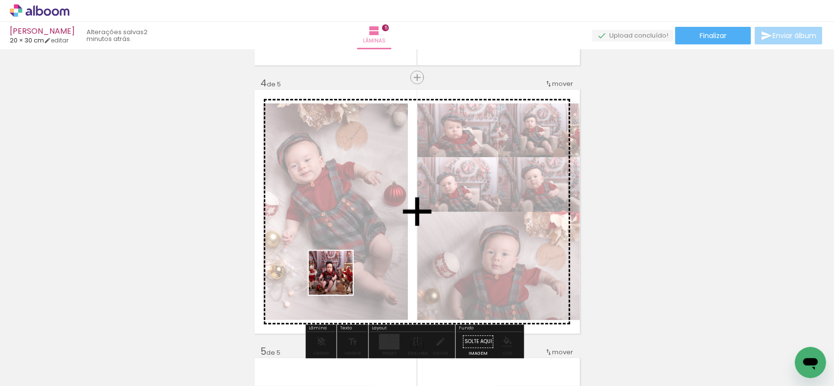
drag, startPoint x: 310, startPoint y: 360, endPoint x: 338, endPoint y: 280, distance: 84.3
click at [338, 280] on quentale-workspace at bounding box center [417, 193] width 834 height 386
